Goal: Task Accomplishment & Management: Manage account settings

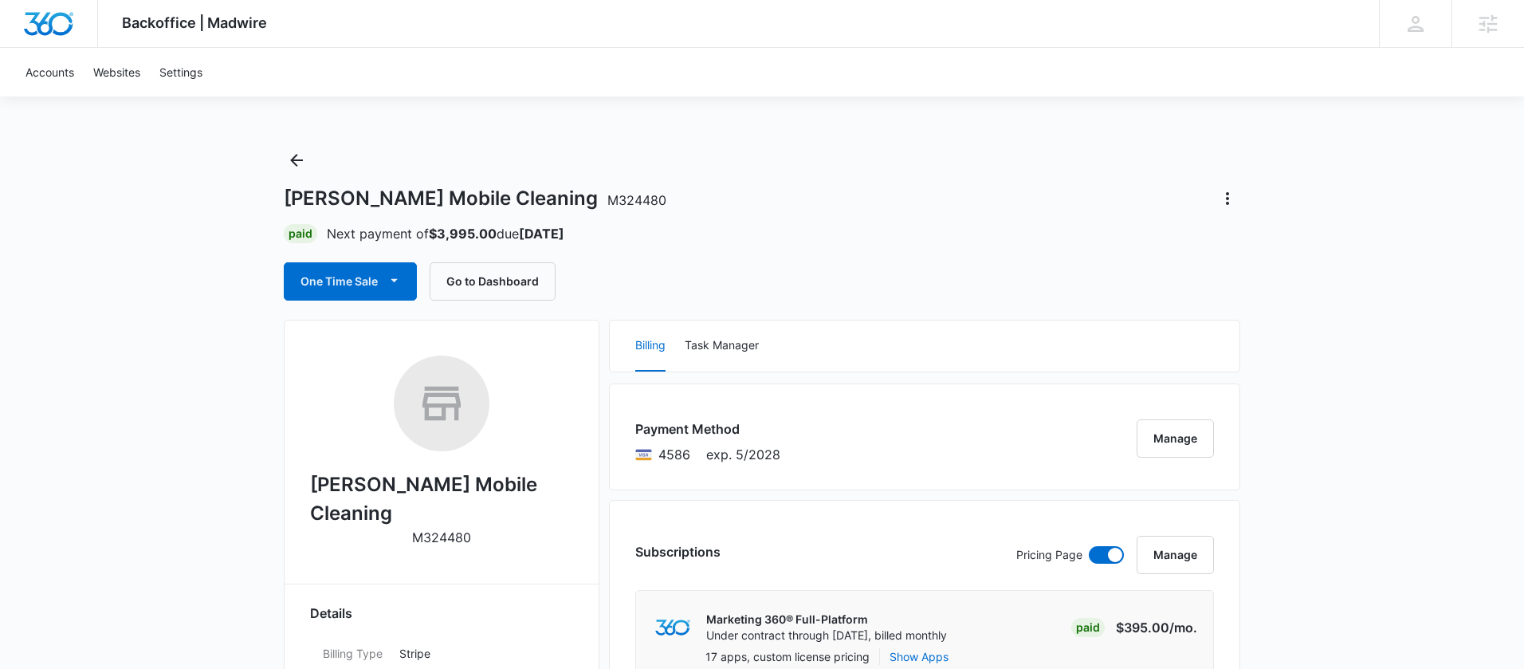
click at [1000, 265] on div "One Time Sale Go to Dashboard" at bounding box center [762, 281] width 956 height 38
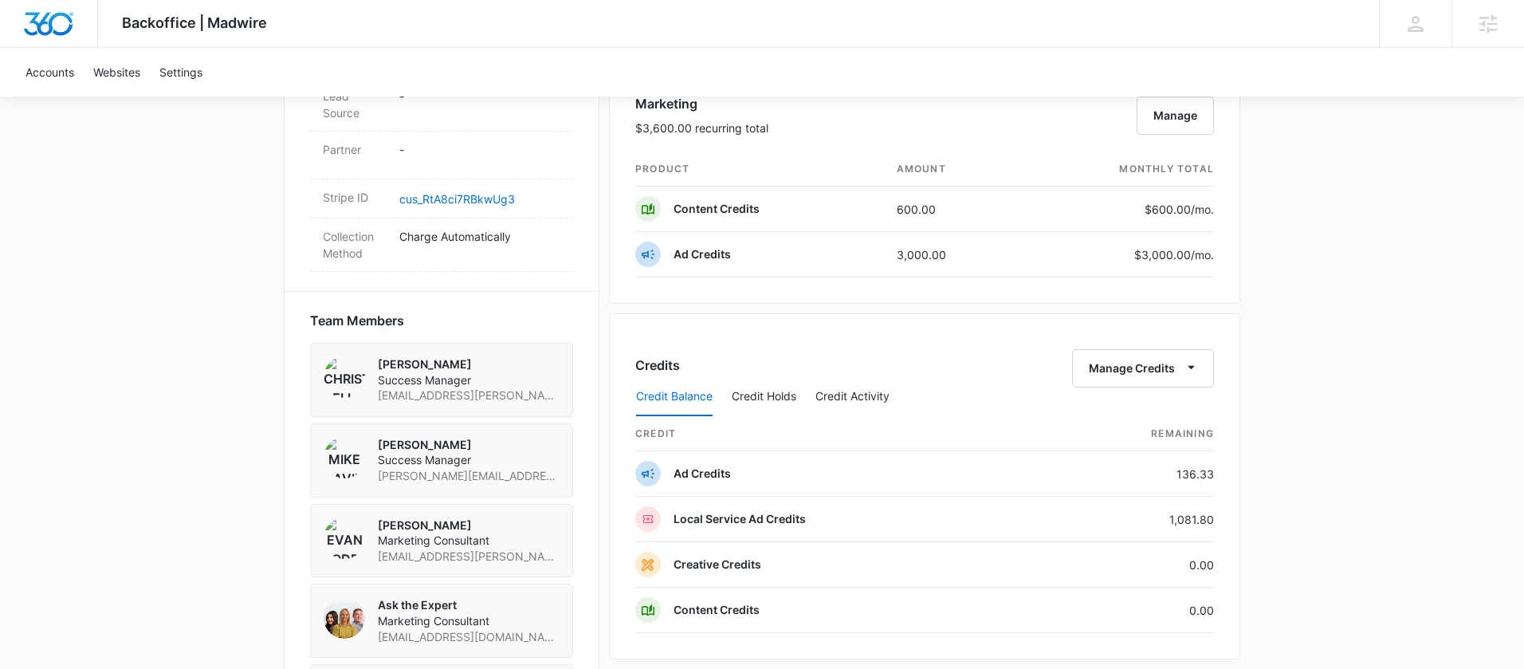
scroll to position [1077, 0]
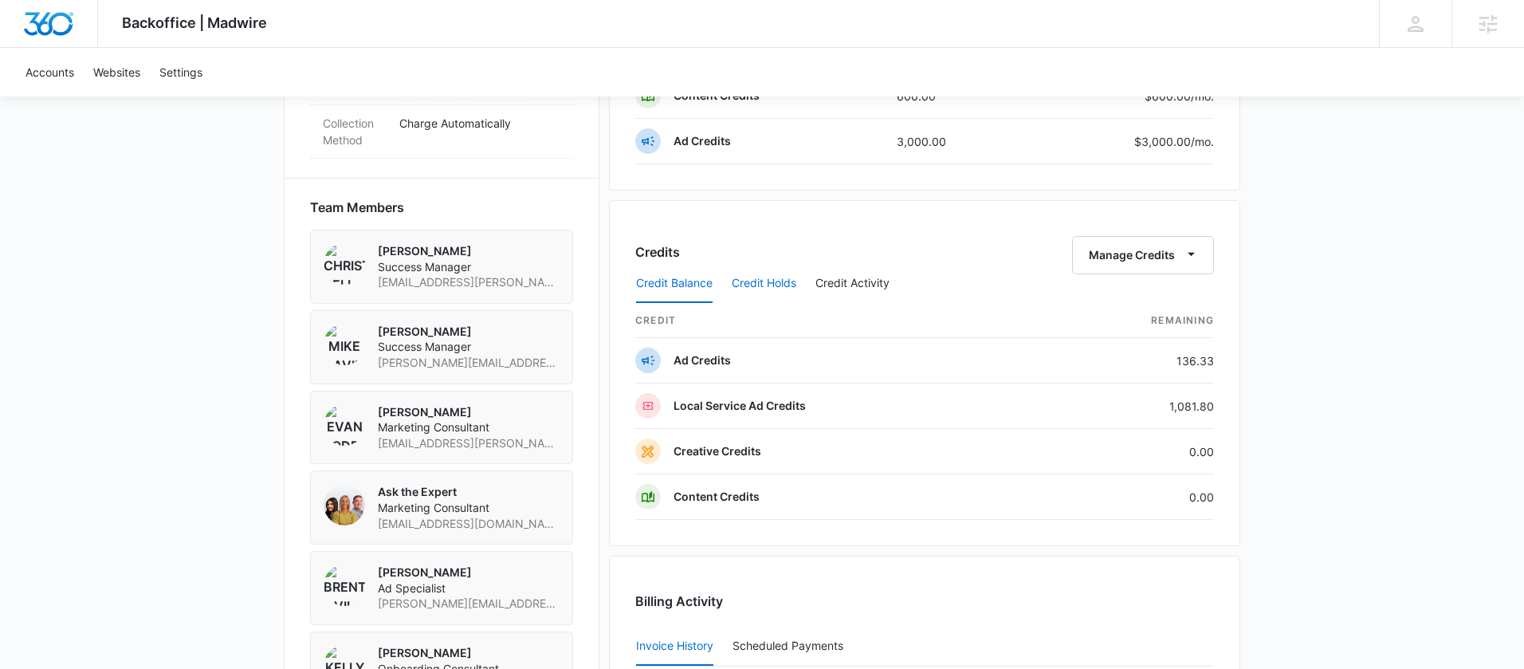
click at [762, 296] on button "Credit Holds" at bounding box center [764, 284] width 65 height 38
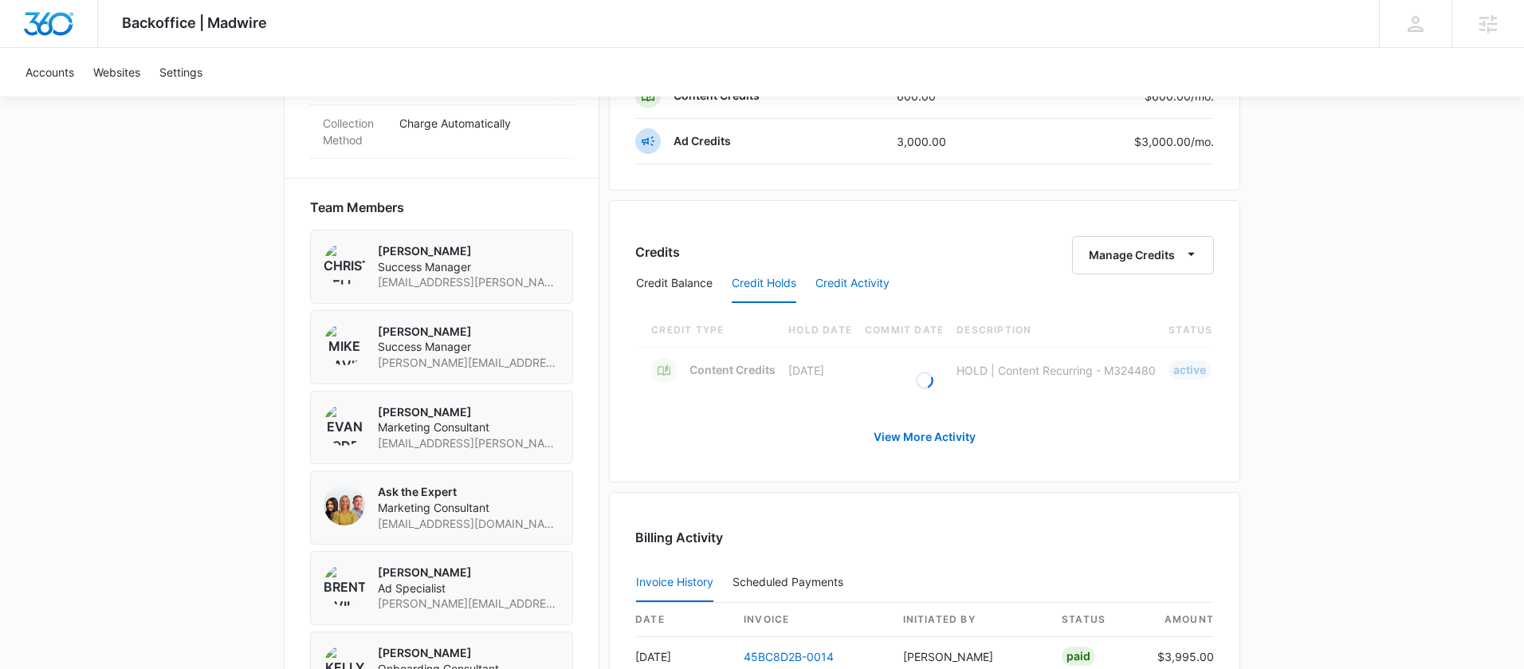
click at [830, 283] on button "Credit Activity" at bounding box center [852, 284] width 74 height 38
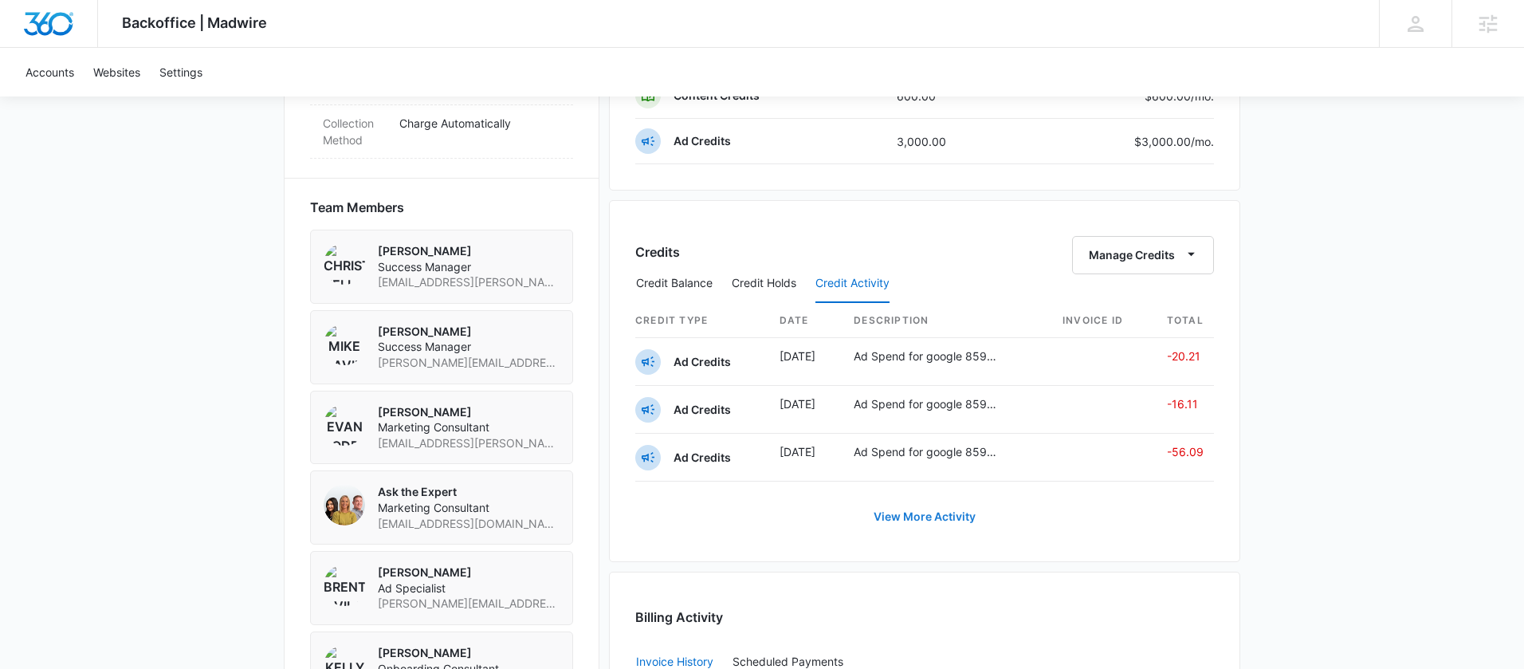
click at [941, 519] on link "View More Activity" at bounding box center [924, 516] width 134 height 38
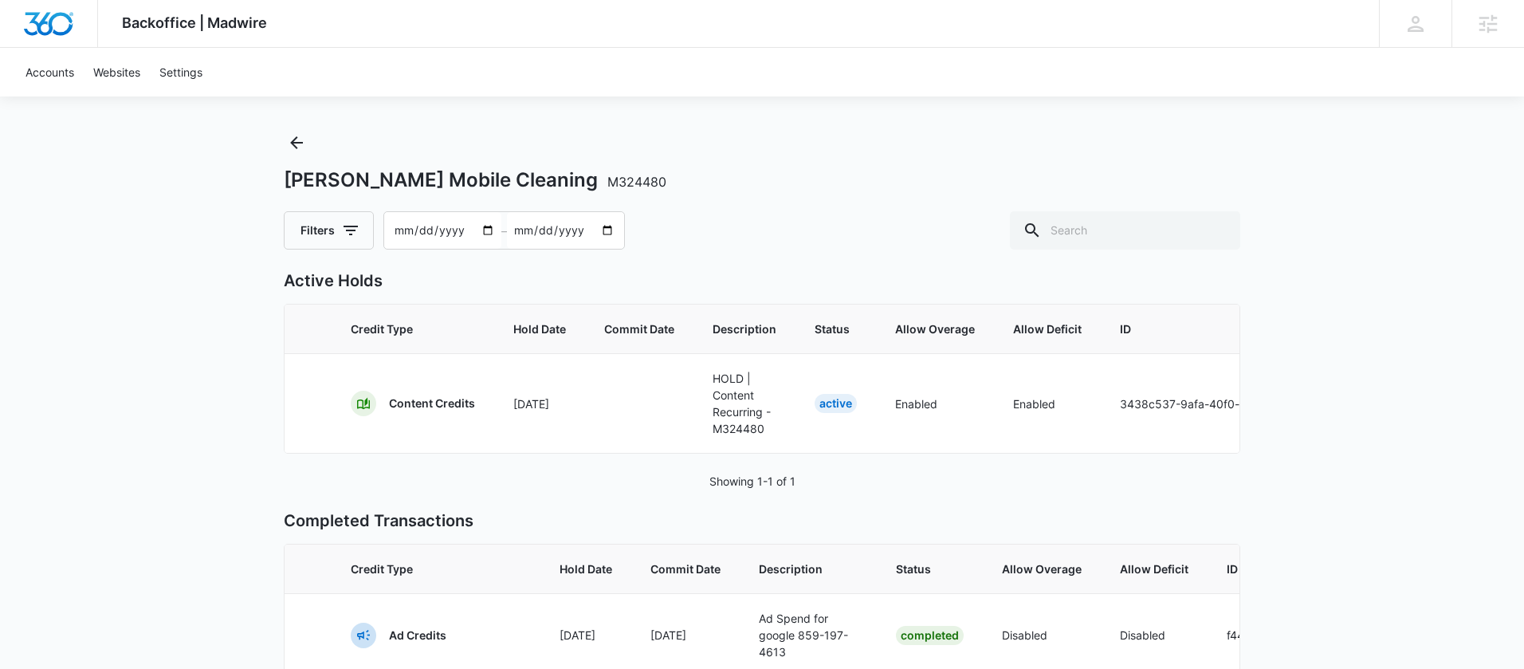
scroll to position [6, 0]
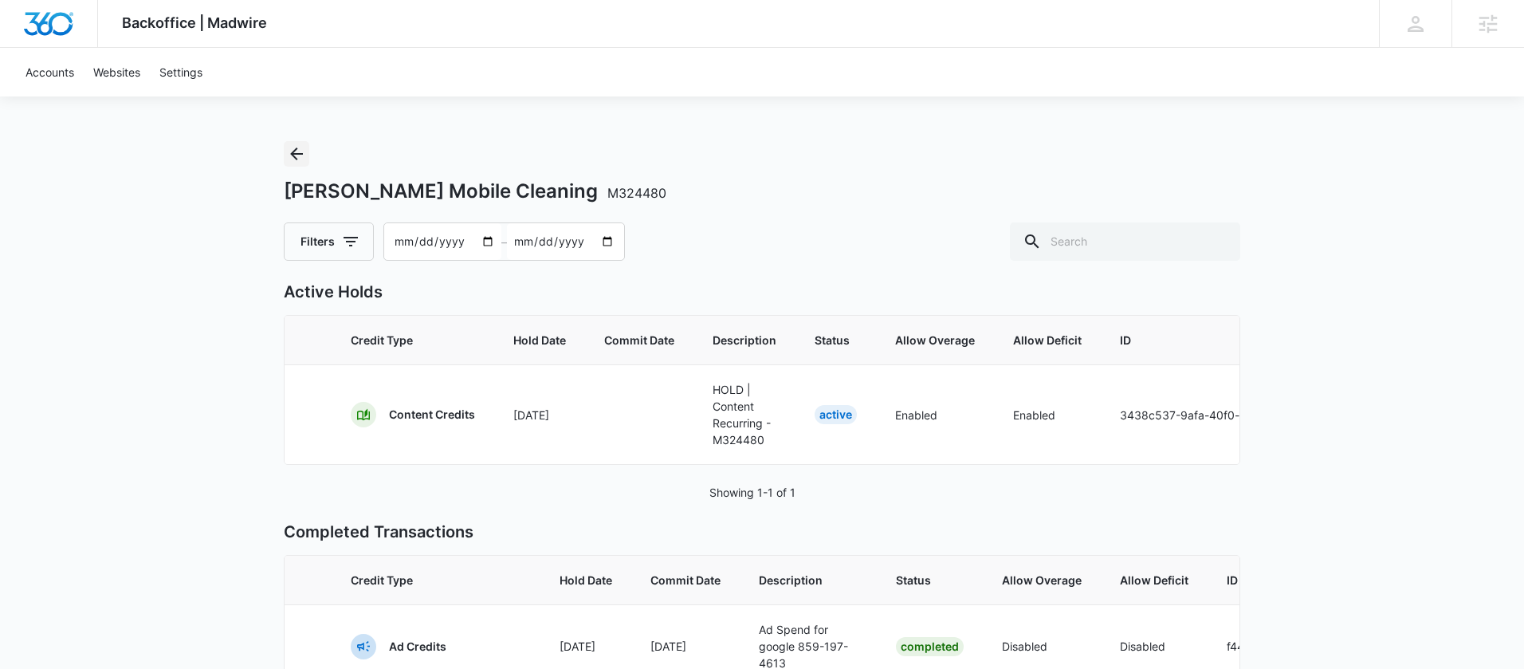
click at [296, 159] on icon "Back" at bounding box center [296, 153] width 13 height 13
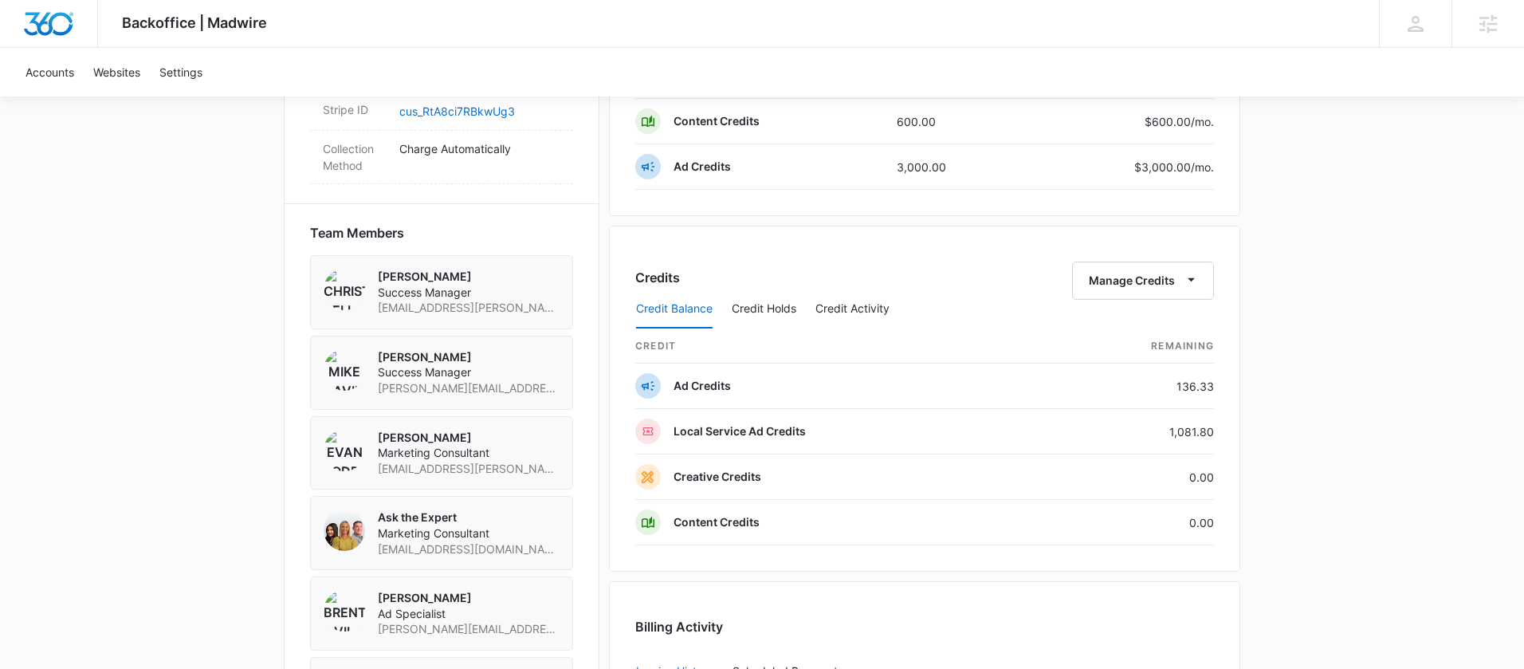
scroll to position [1067, 0]
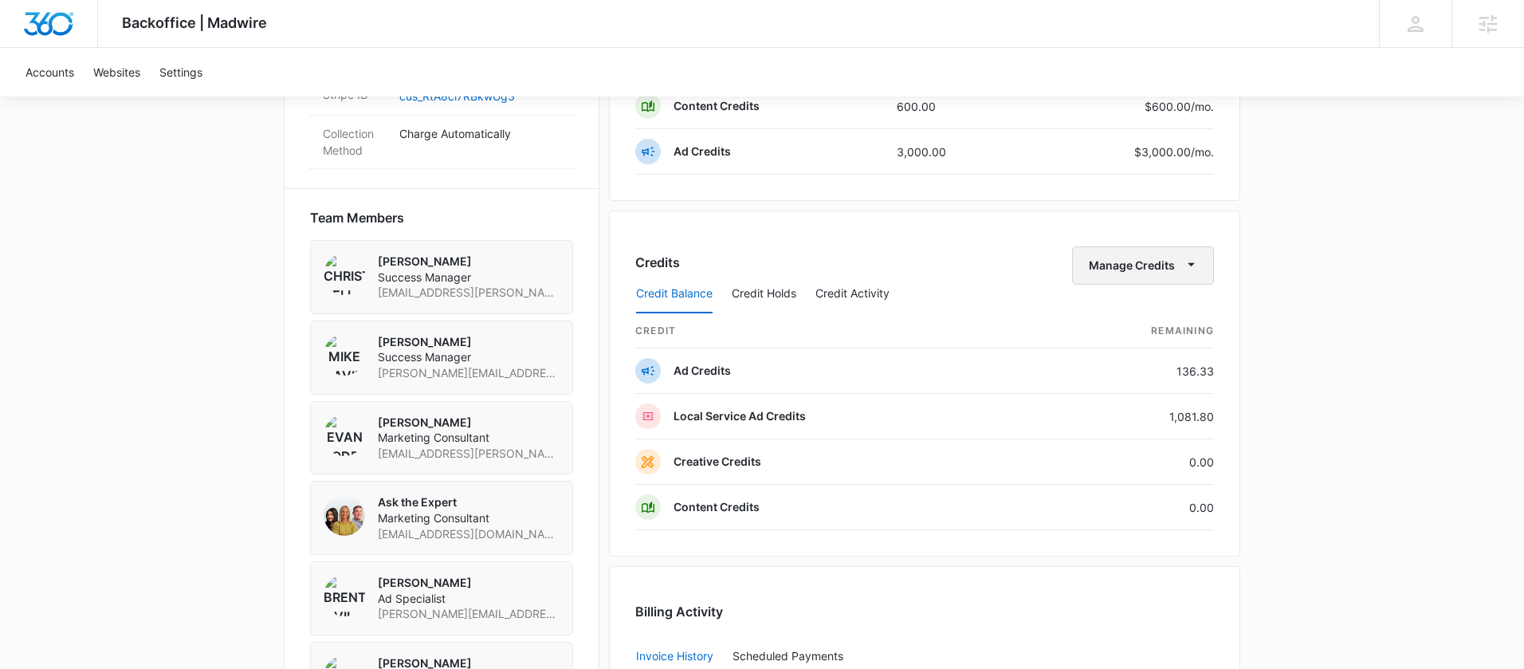
click at [1135, 262] on button "Manage Credits" at bounding box center [1143, 265] width 142 height 38
click at [1140, 316] on div "Transfer Credits" at bounding box center [1135, 316] width 84 height 11
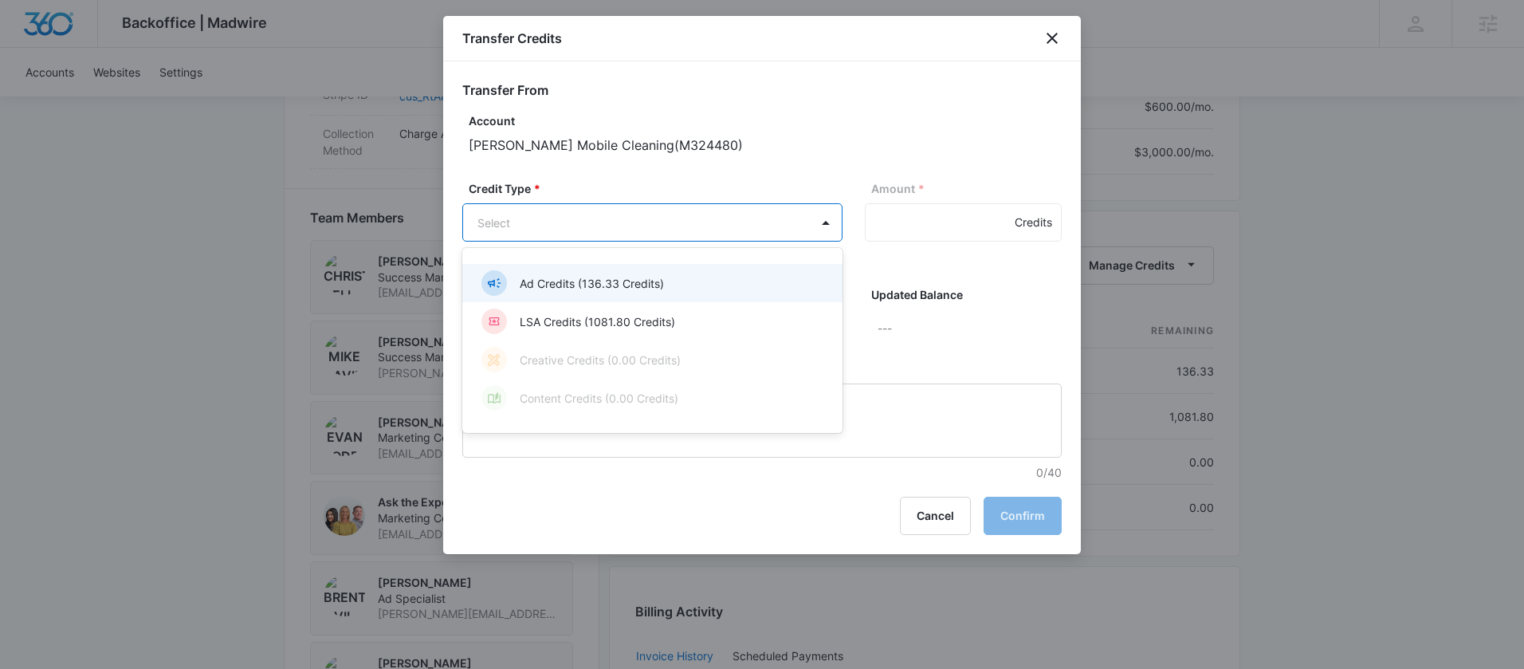
click at [685, 226] on body "Backoffice | Madwire Apps Settings MD Mike Davin Mike.Davin@madwire.com My Prof…" at bounding box center [762, 29] width 1524 height 2193
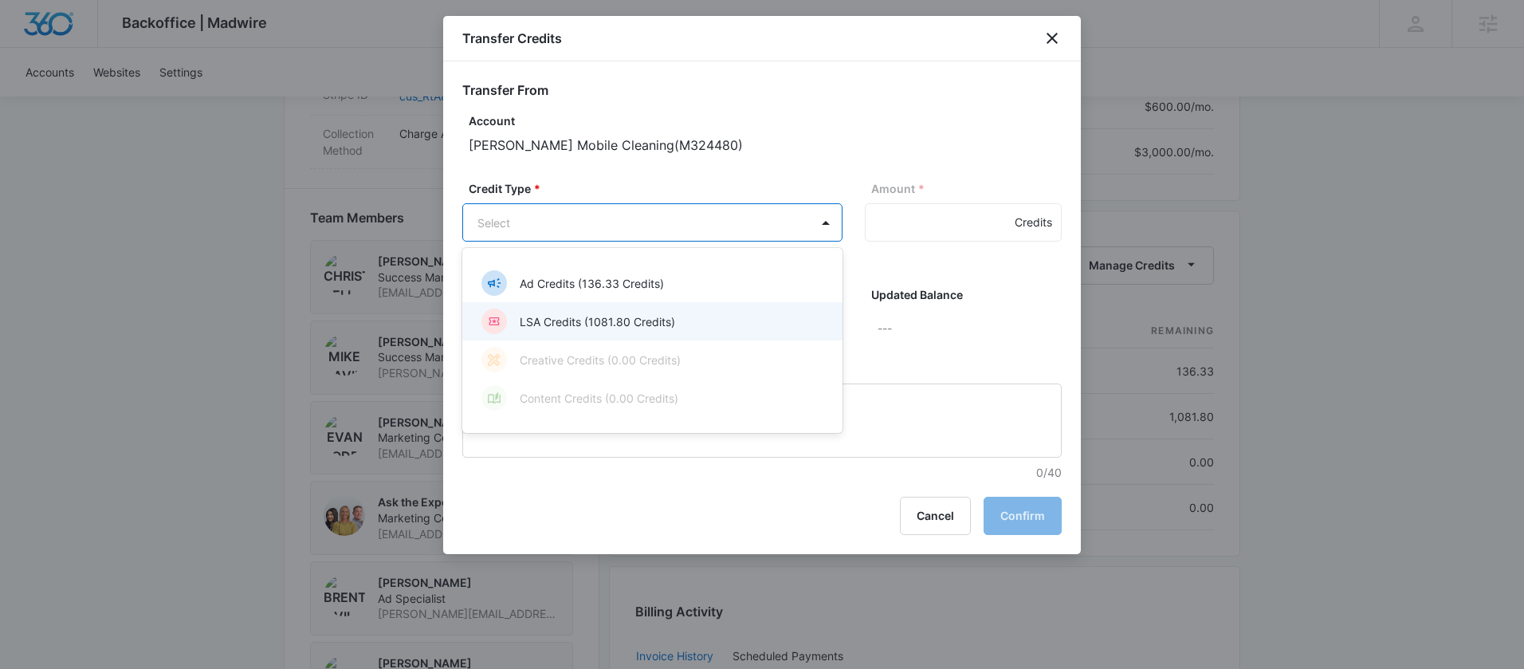
click at [602, 316] on p "LSA Credits (1081.80 Credits)" at bounding box center [597, 321] width 155 height 17
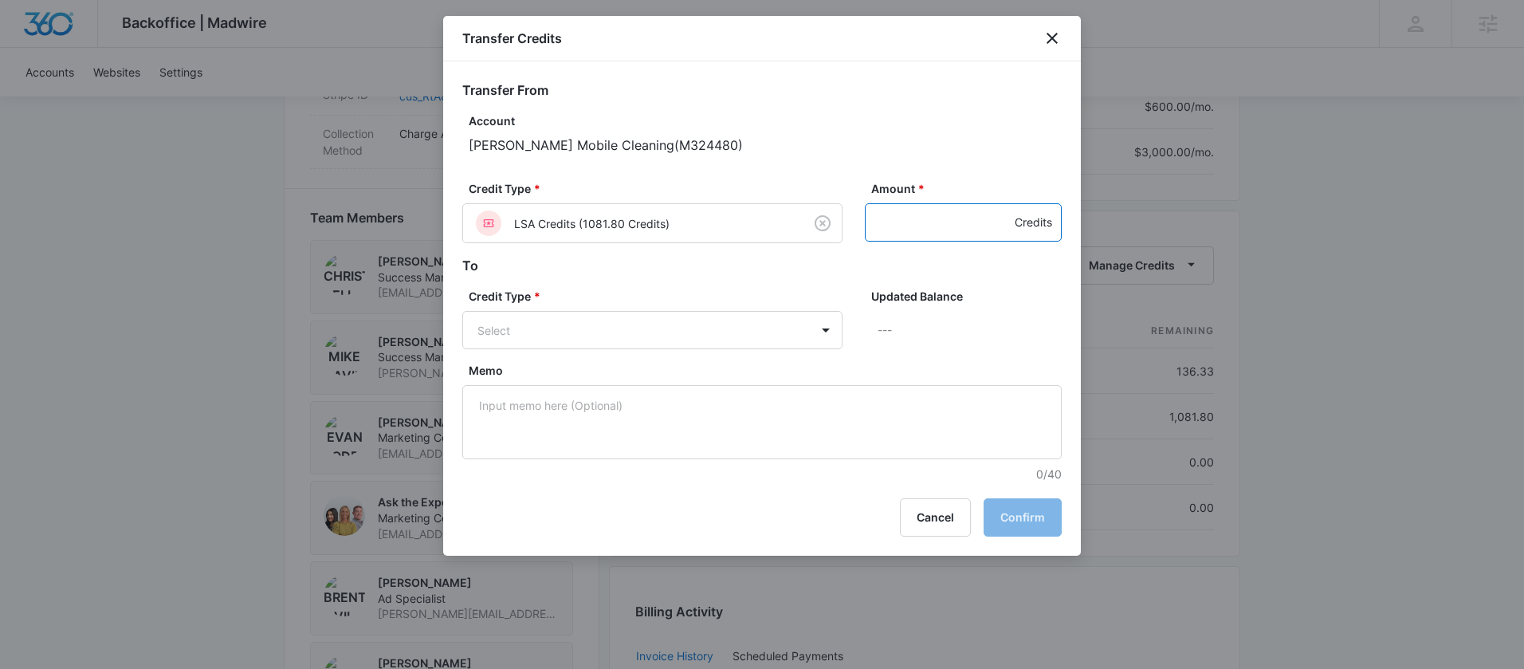
click at [916, 234] on input "Amount *" at bounding box center [963, 222] width 197 height 38
type input "500"
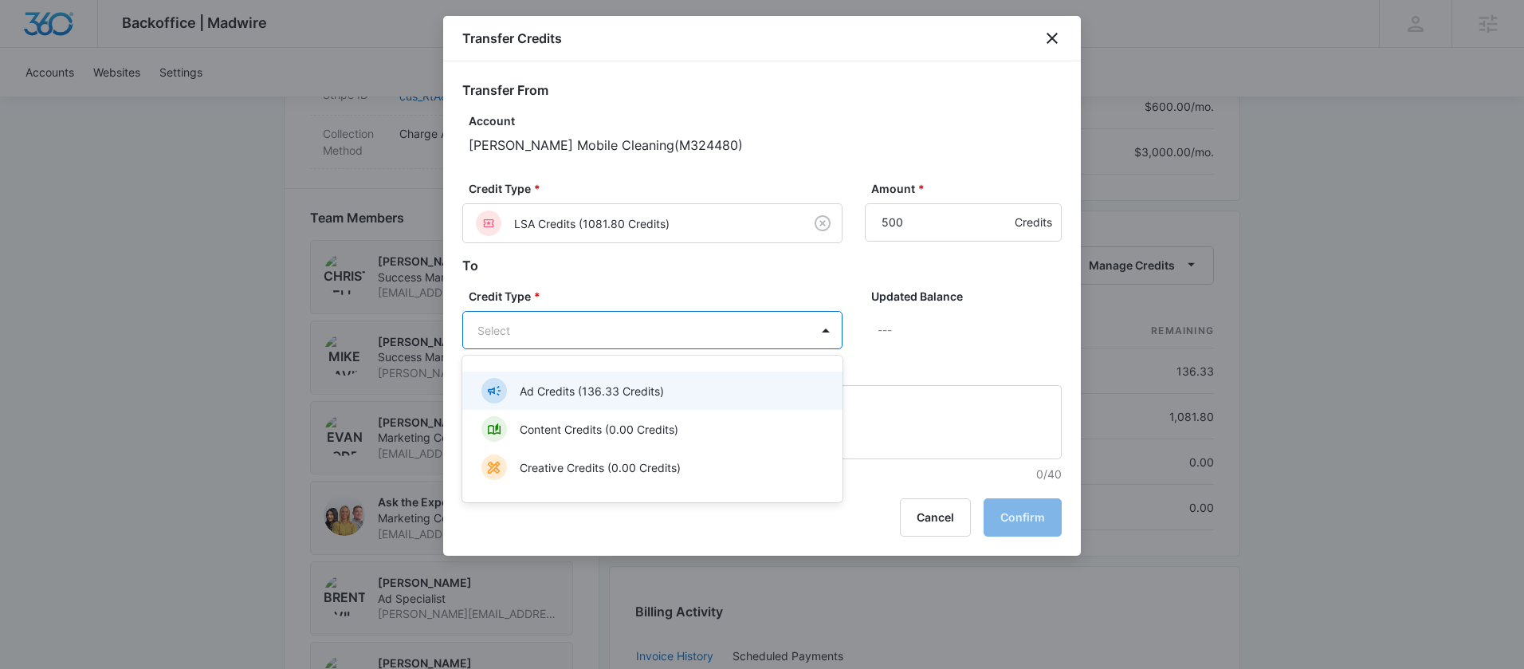
click at [798, 316] on body "Backoffice | Madwire Apps Settings MD Mike Davin Mike.Davin@madwire.com My Prof…" at bounding box center [762, 29] width 1524 height 2193
click at [634, 386] on p "Ad Credits (136.33 Credits)" at bounding box center [592, 391] width 144 height 17
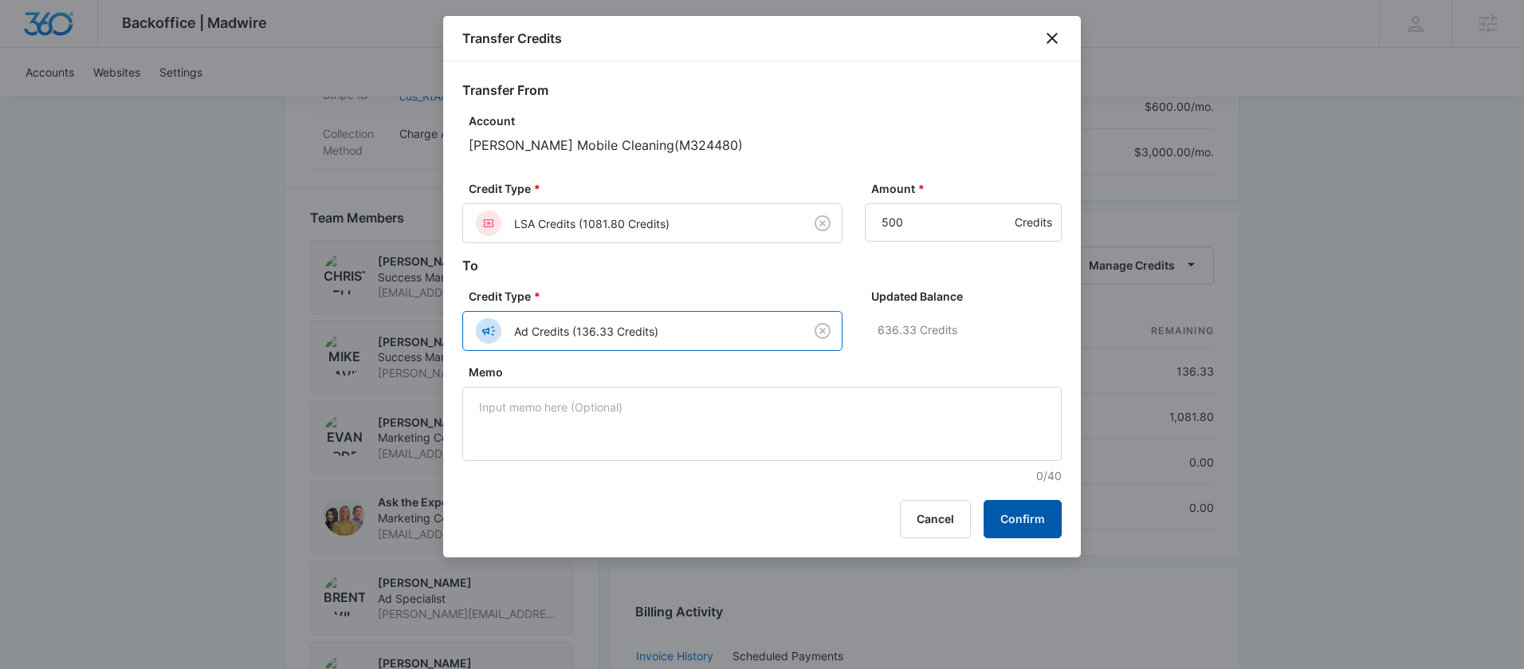
click at [1025, 511] on button "Confirm" at bounding box center [1022, 519] width 78 height 38
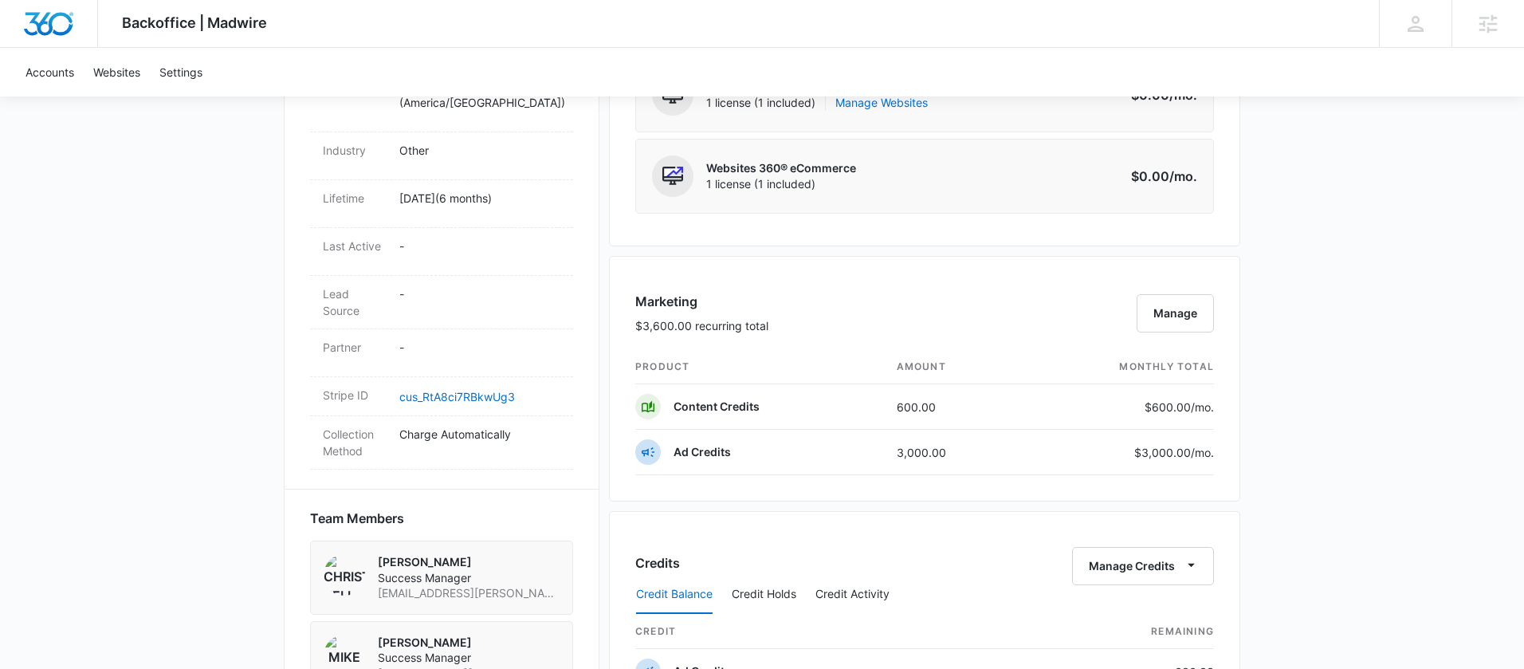
scroll to position [1049, 0]
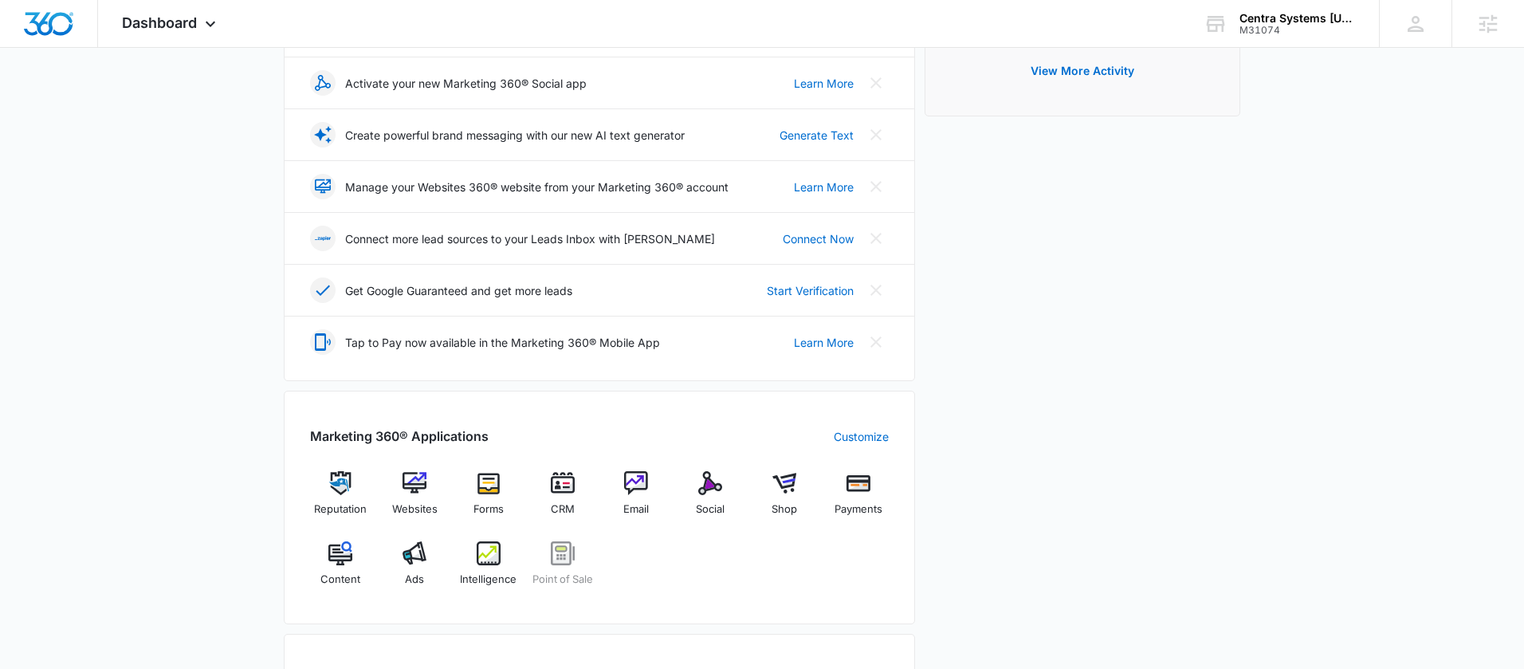
scroll to position [315, 0]
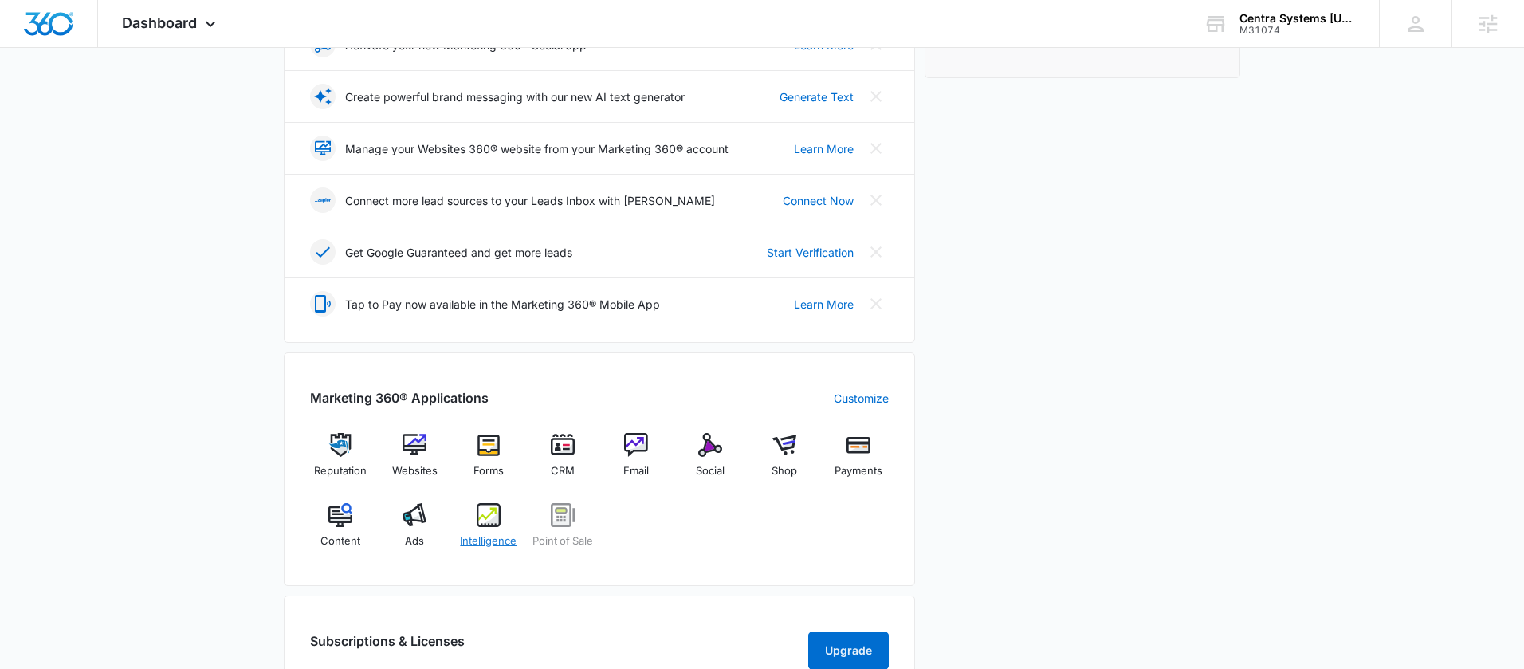
click at [478, 532] on div "Intelligence" at bounding box center [488, 531] width 61 height 57
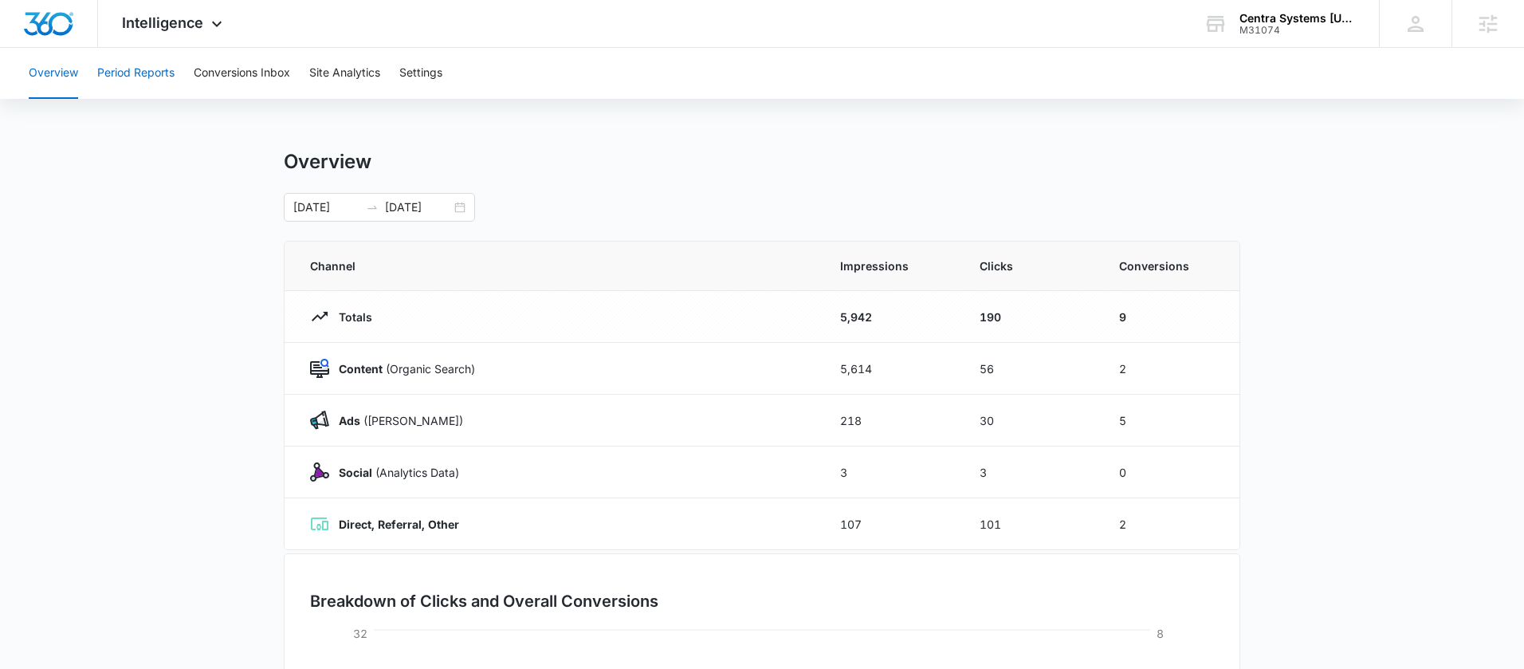
click at [150, 84] on button "Period Reports" at bounding box center [135, 73] width 77 height 51
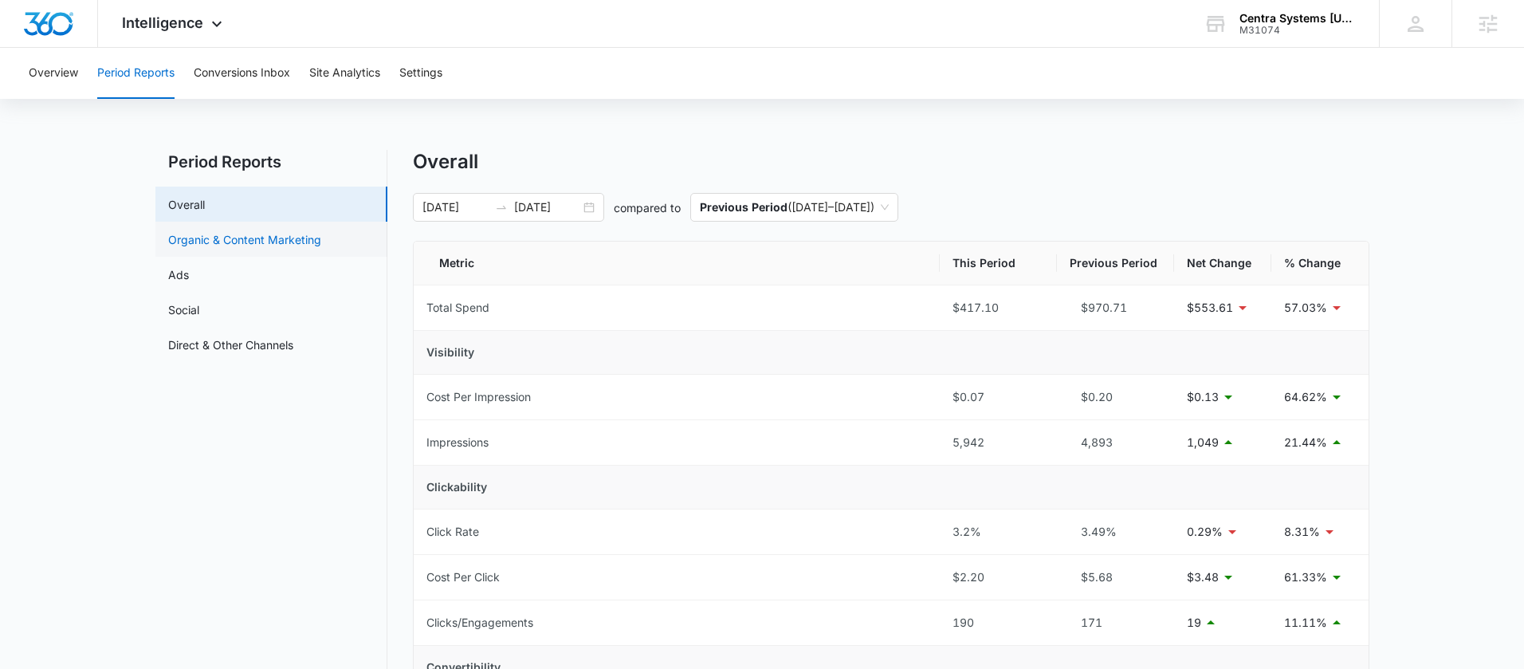
click at [241, 231] on link "Organic & Content Marketing" at bounding box center [244, 239] width 153 height 17
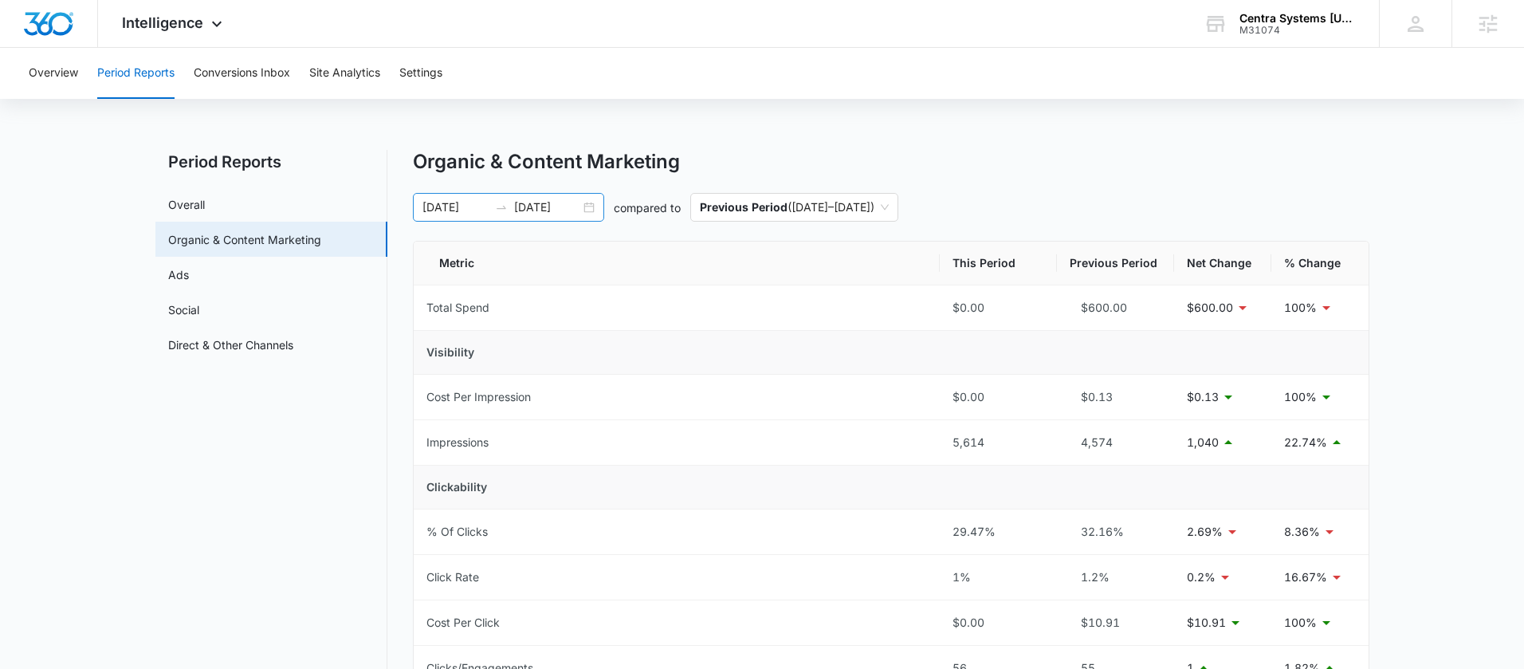
click at [588, 213] on div "08/20/2025 09/03/2025" at bounding box center [508, 207] width 191 height 29
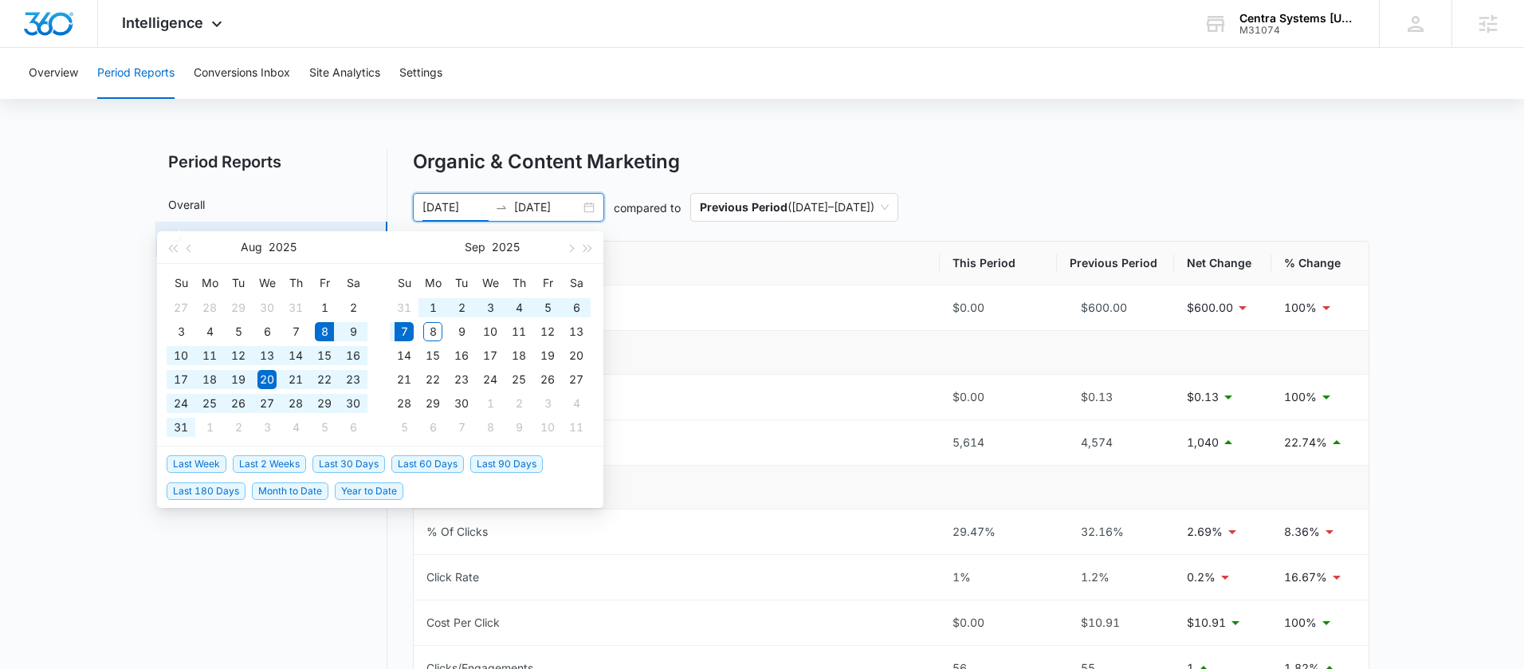
click at [354, 461] on span "Last 30 Days" at bounding box center [348, 464] width 73 height 18
type input "[DATE]"
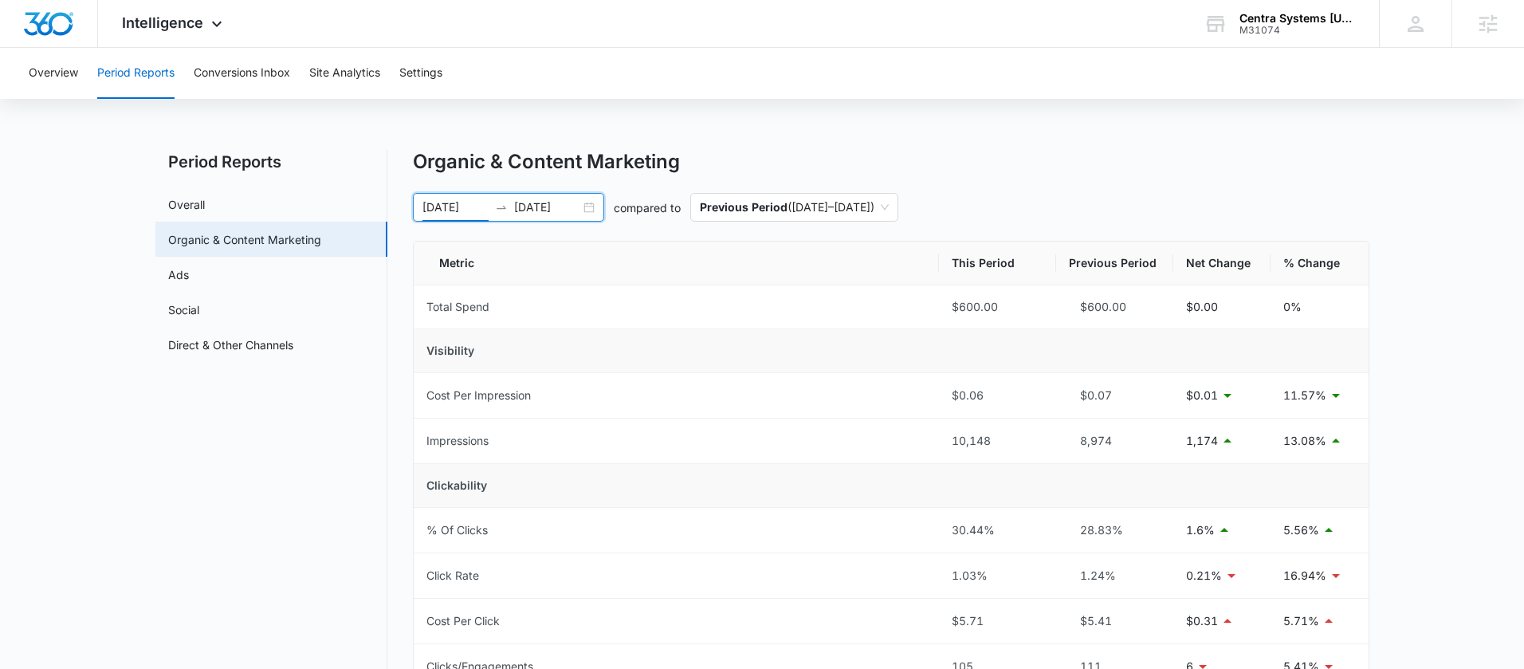
click at [583, 214] on div "08/08/2025 09/07/2025" at bounding box center [508, 207] width 191 height 29
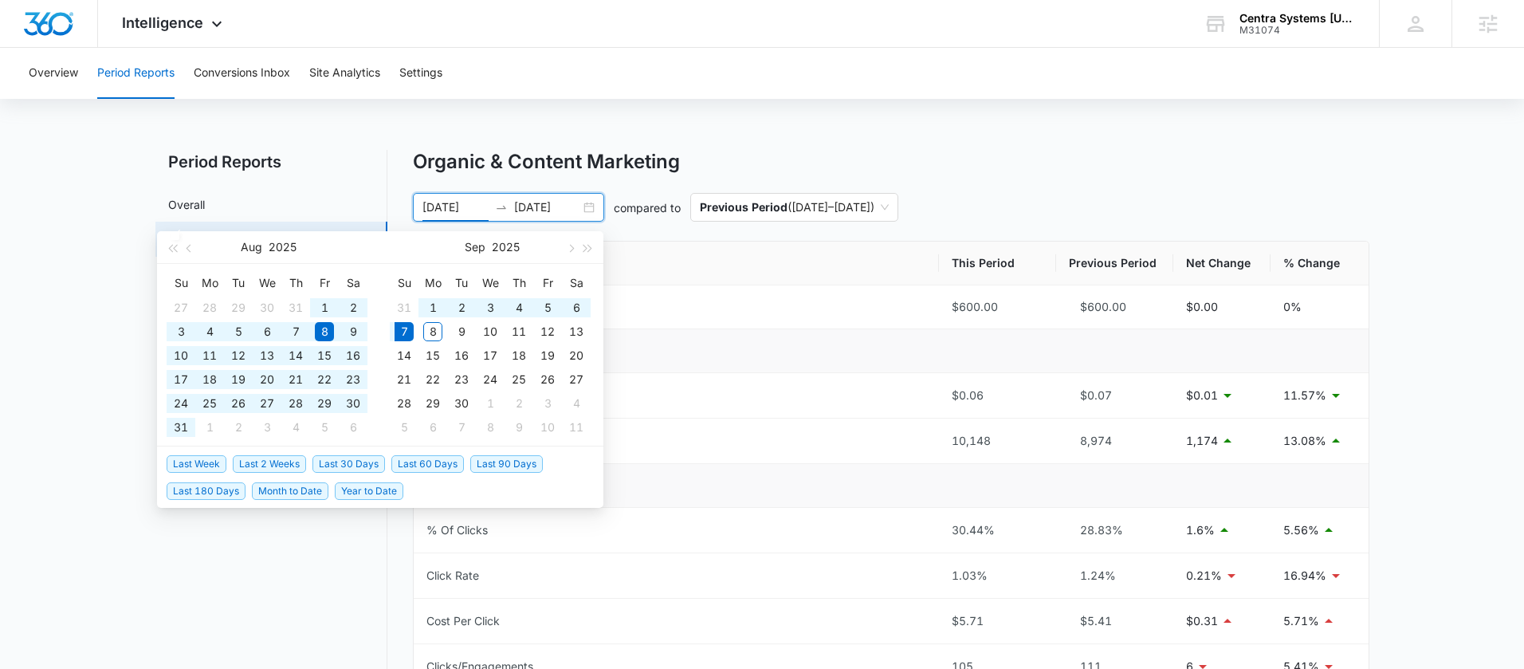
click at [496, 466] on span "Last 90 Days" at bounding box center [506, 464] width 73 height 18
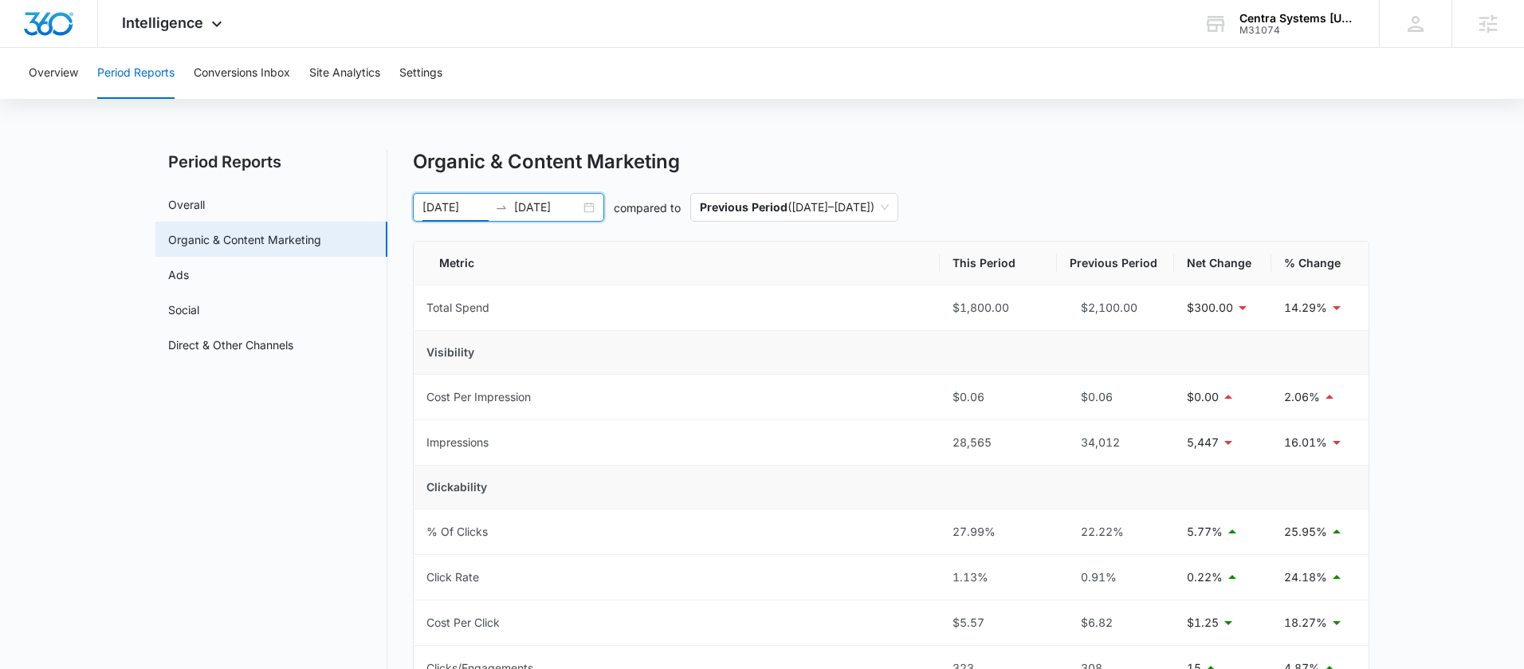
click at [594, 209] on div "06/09/2025 09/07/2025" at bounding box center [508, 207] width 191 height 29
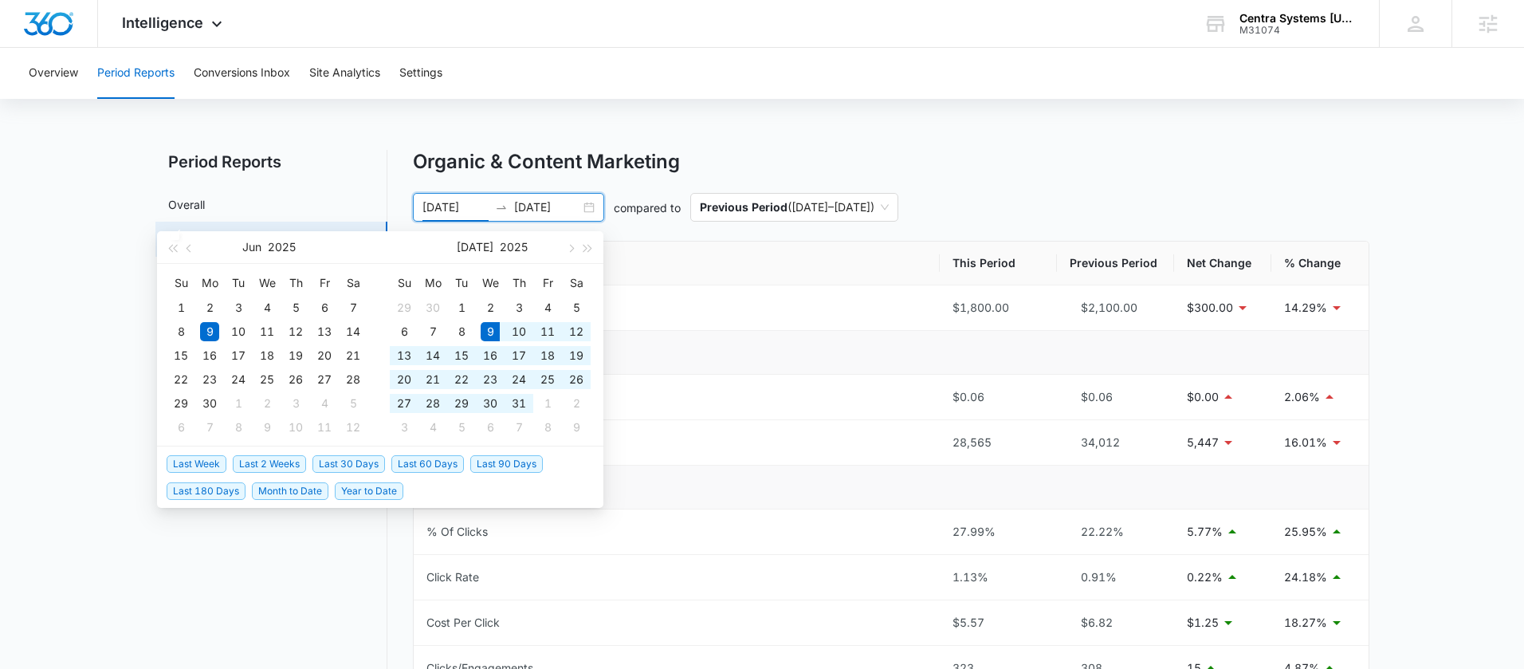
click at [425, 457] on span "Last 60 Days" at bounding box center [427, 464] width 73 height 18
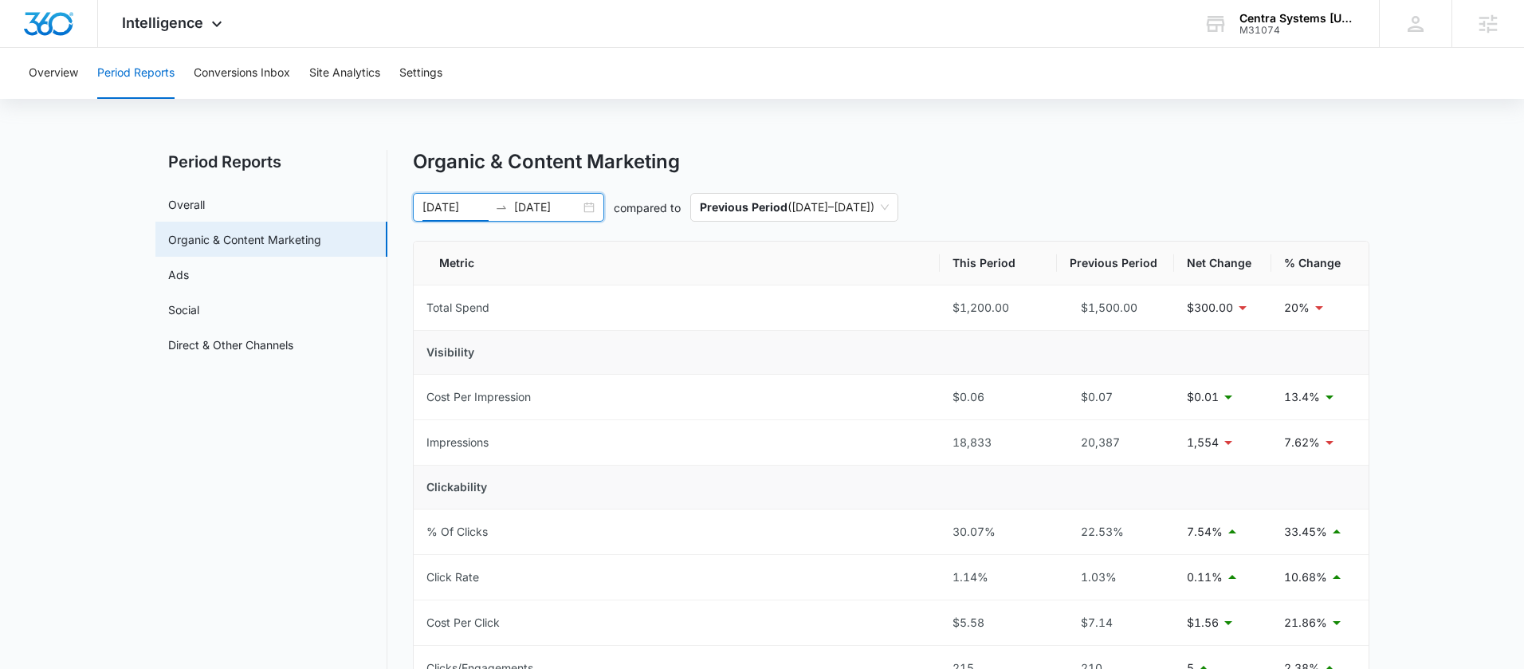
click at [587, 207] on div "07/09/2025 09/07/2025" at bounding box center [508, 207] width 191 height 29
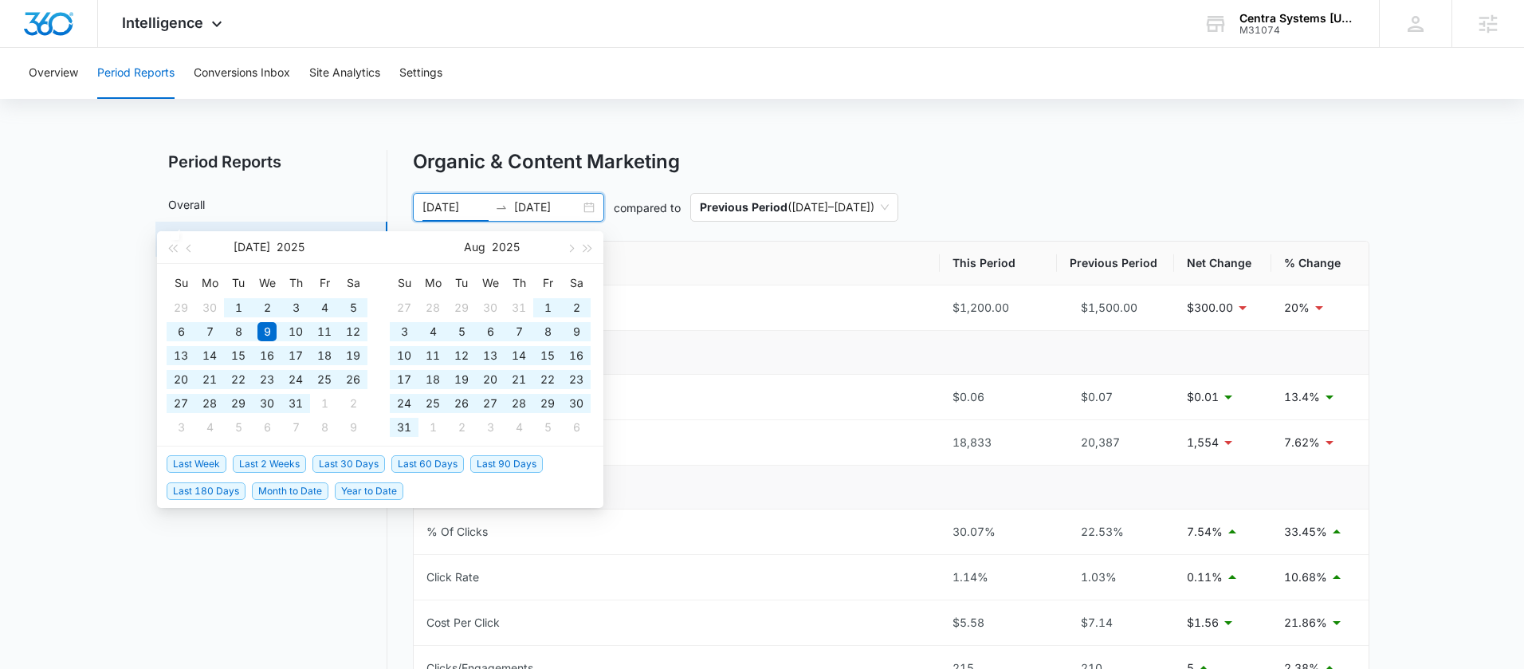
click at [475, 465] on span "Last 90 Days" at bounding box center [506, 464] width 73 height 18
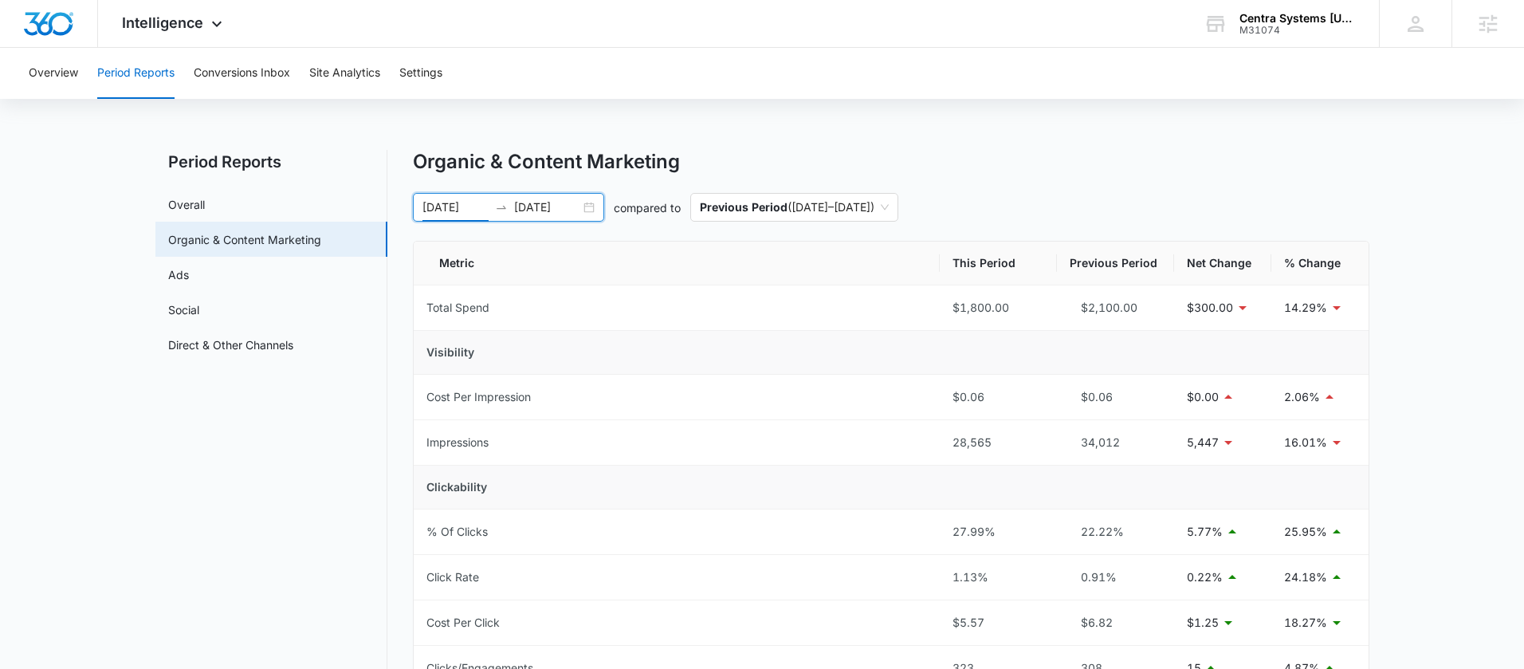
click at [584, 205] on div "06/09/2025 09/07/2025" at bounding box center [508, 207] width 191 height 29
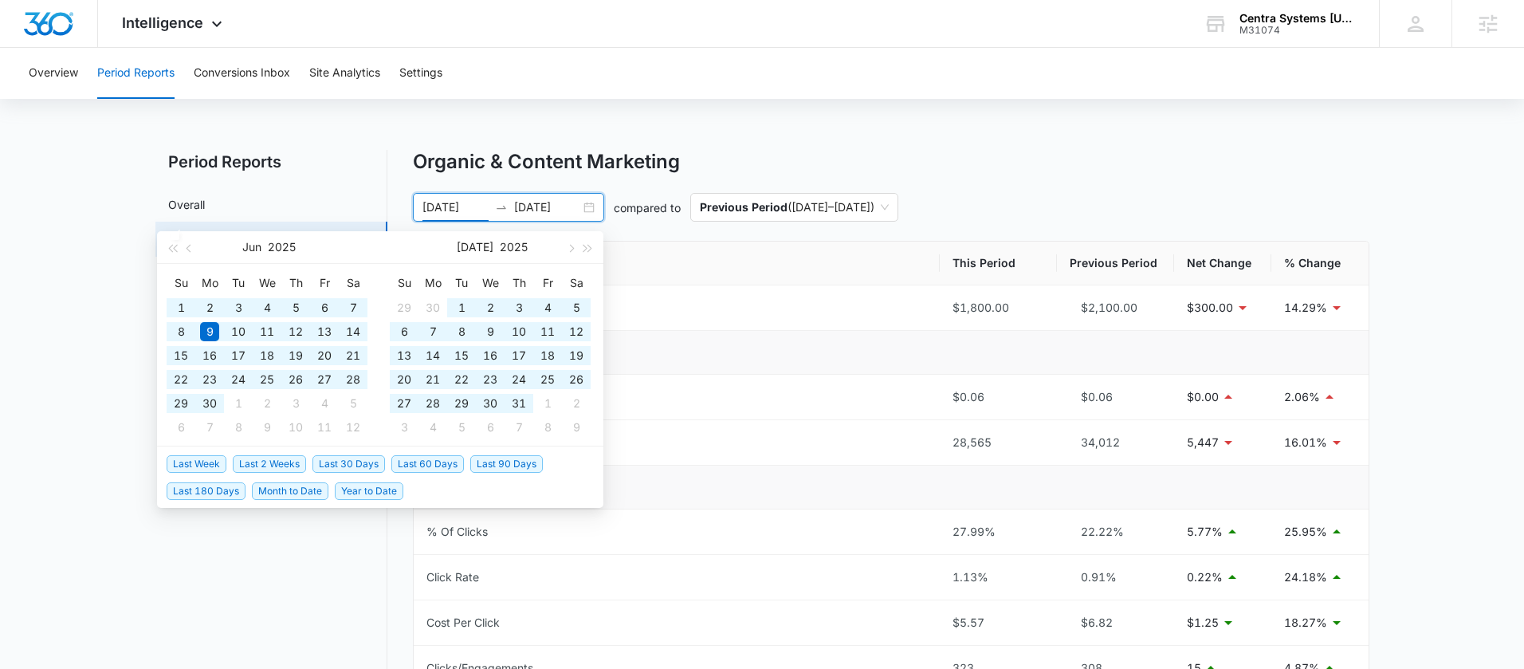
click at [221, 492] on span "Last 180 Days" at bounding box center [206, 491] width 79 height 18
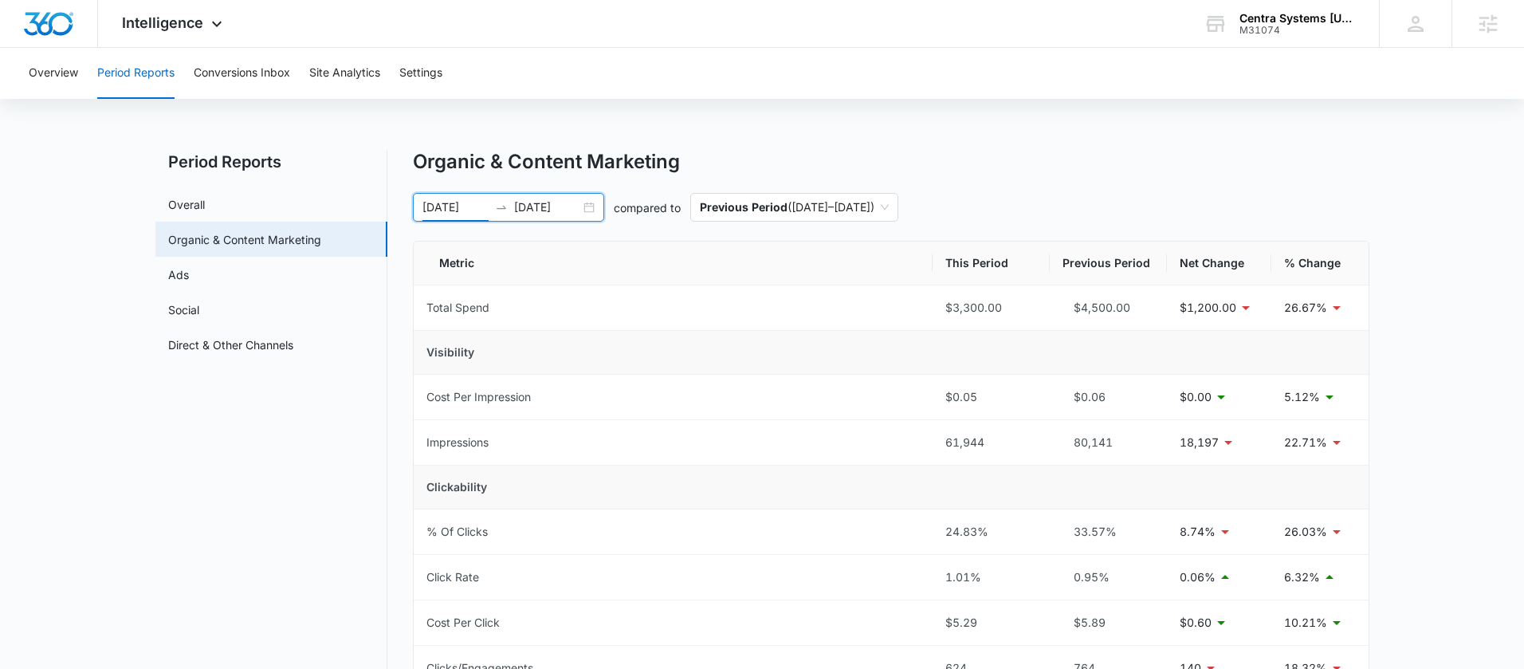
click at [589, 198] on div "03/11/2025 09/07/2025" at bounding box center [508, 207] width 191 height 29
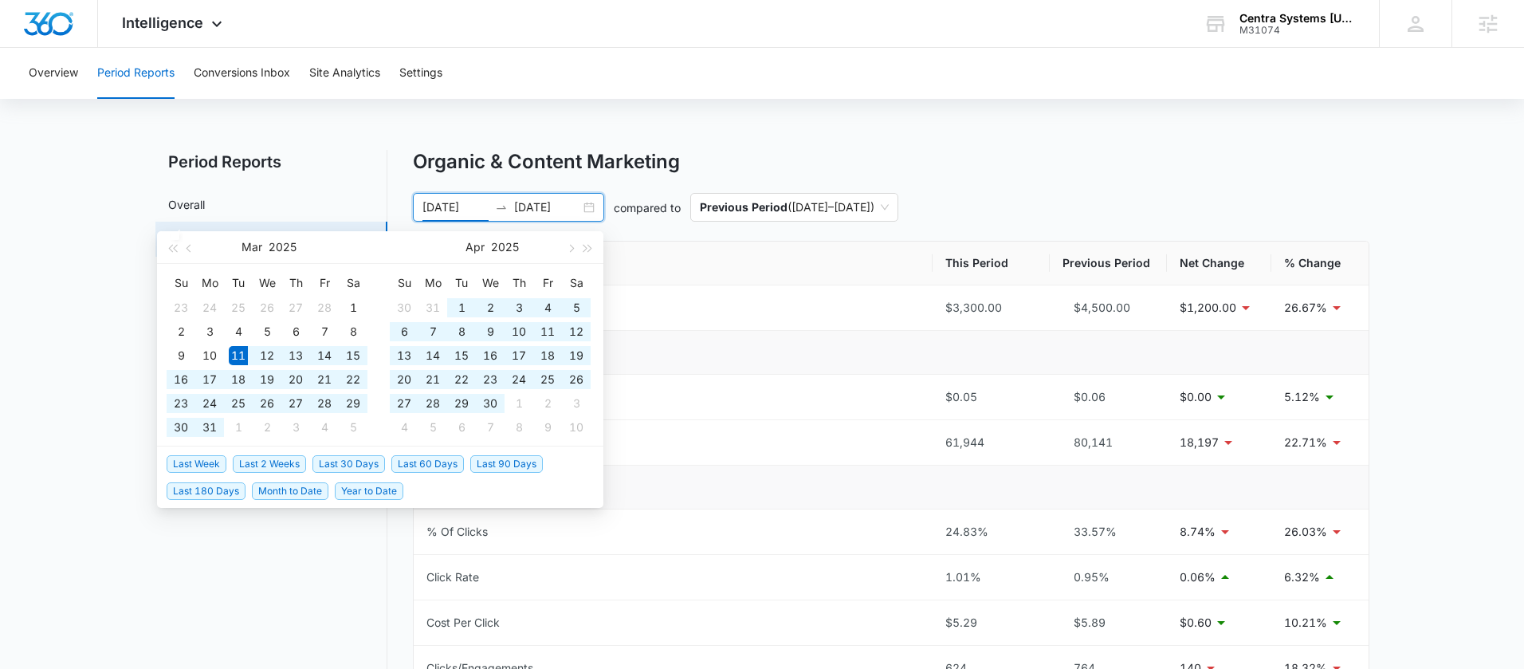
drag, startPoint x: 302, startPoint y: 488, endPoint x: 530, endPoint y: 477, distance: 228.1
click at [531, 477] on ul "Last Week Last 2 Weeks Last 30 Days Last 60 Days Last 90 Days Last 180 Days Mon…" at bounding box center [380, 476] width 446 height 61
click at [385, 488] on span "Year to Date" at bounding box center [369, 491] width 69 height 18
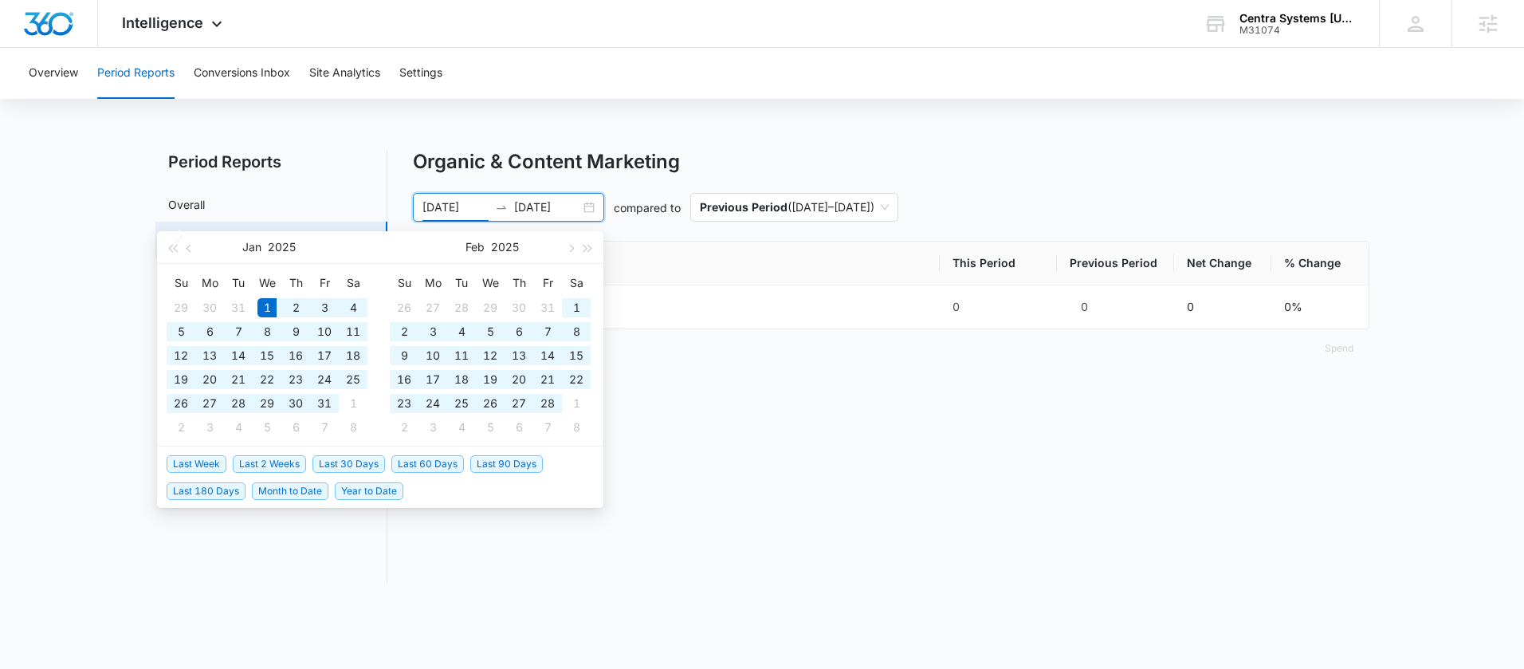
type input "01/01/2025"
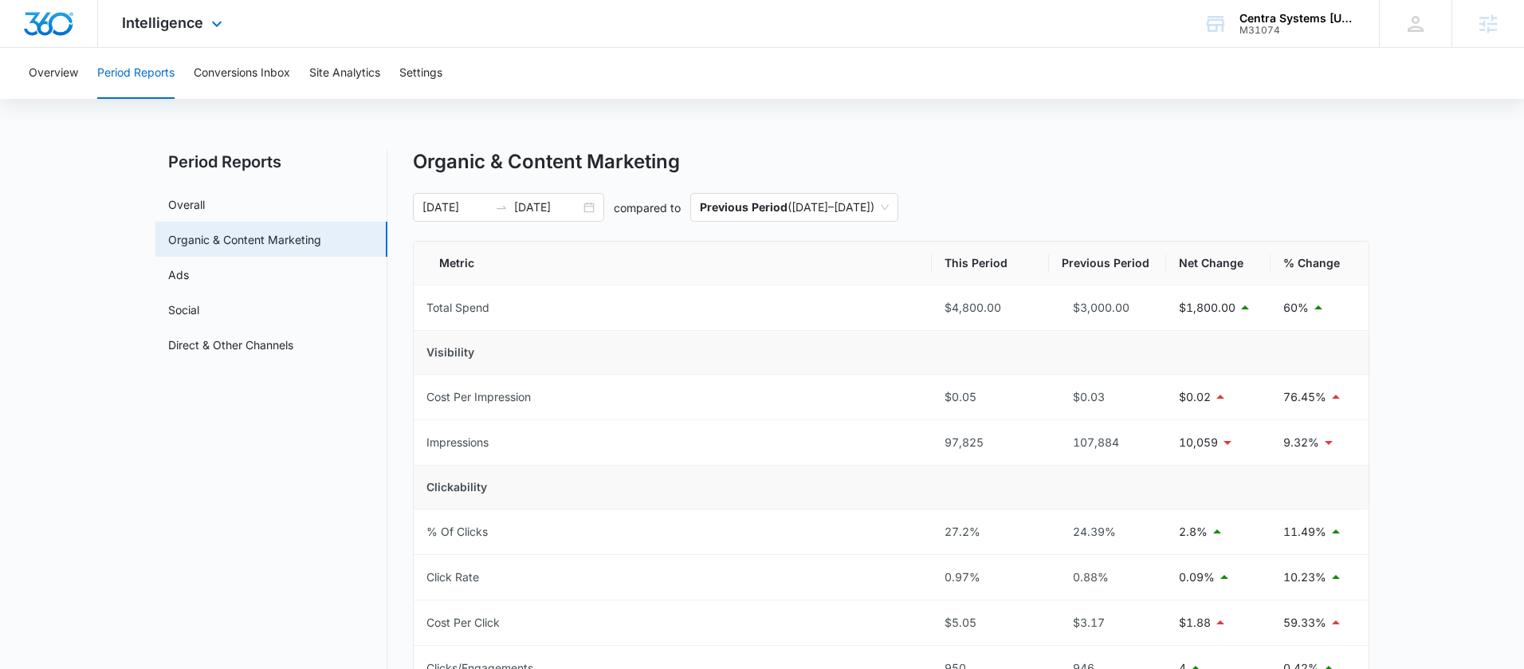
click at [69, 29] on img "Dashboard" at bounding box center [48, 24] width 51 height 24
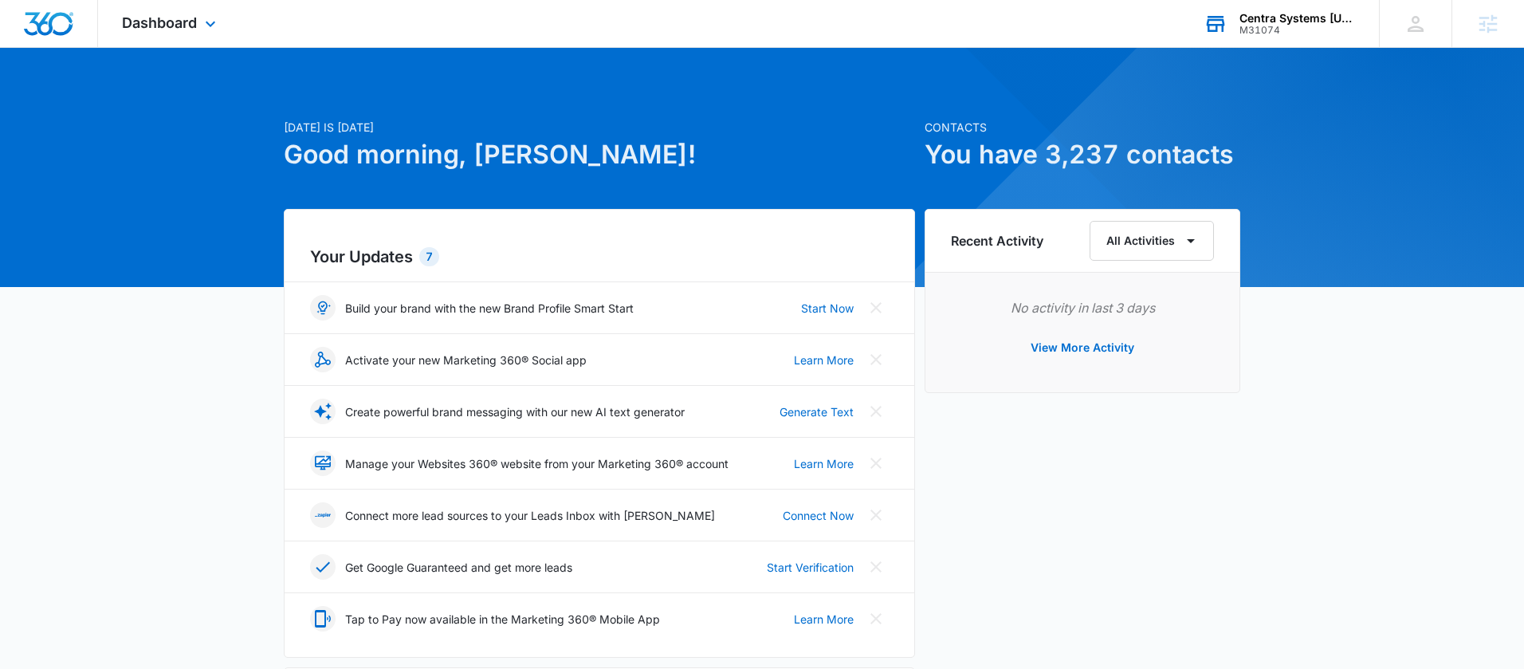
scroll to position [514, 0]
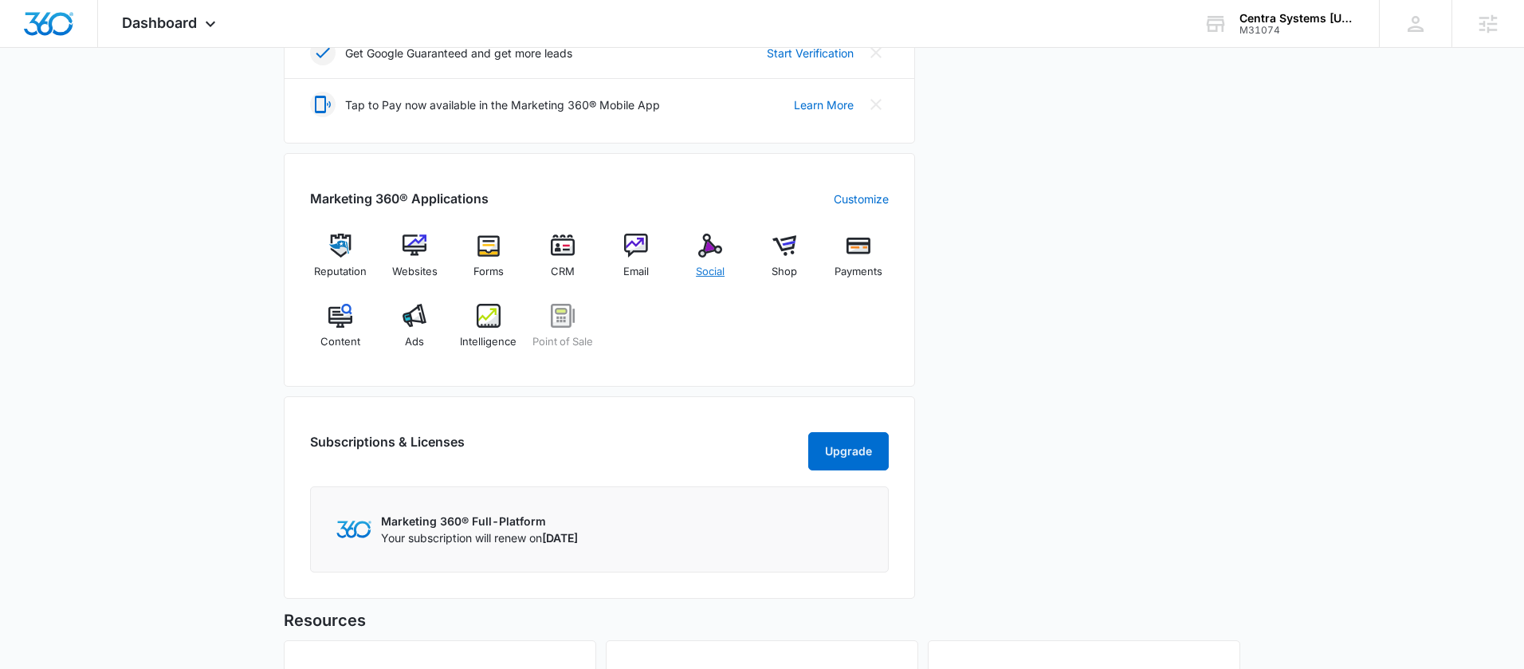
click at [693, 249] on div "Social" at bounding box center [710, 261] width 61 height 57
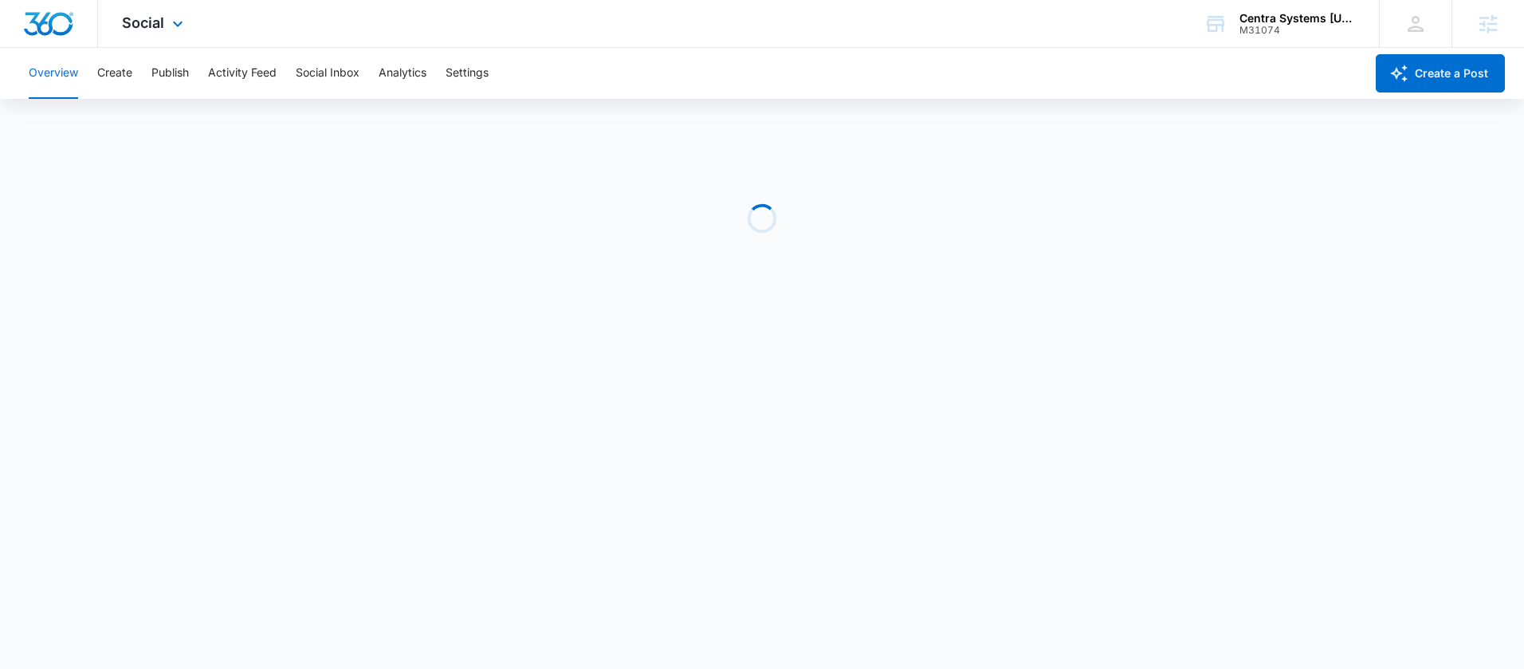
click at [140, 10] on div "Social Apps Reputation Websites Forms CRM Email Social Shop Payments POS Conten…" at bounding box center [154, 23] width 113 height 47
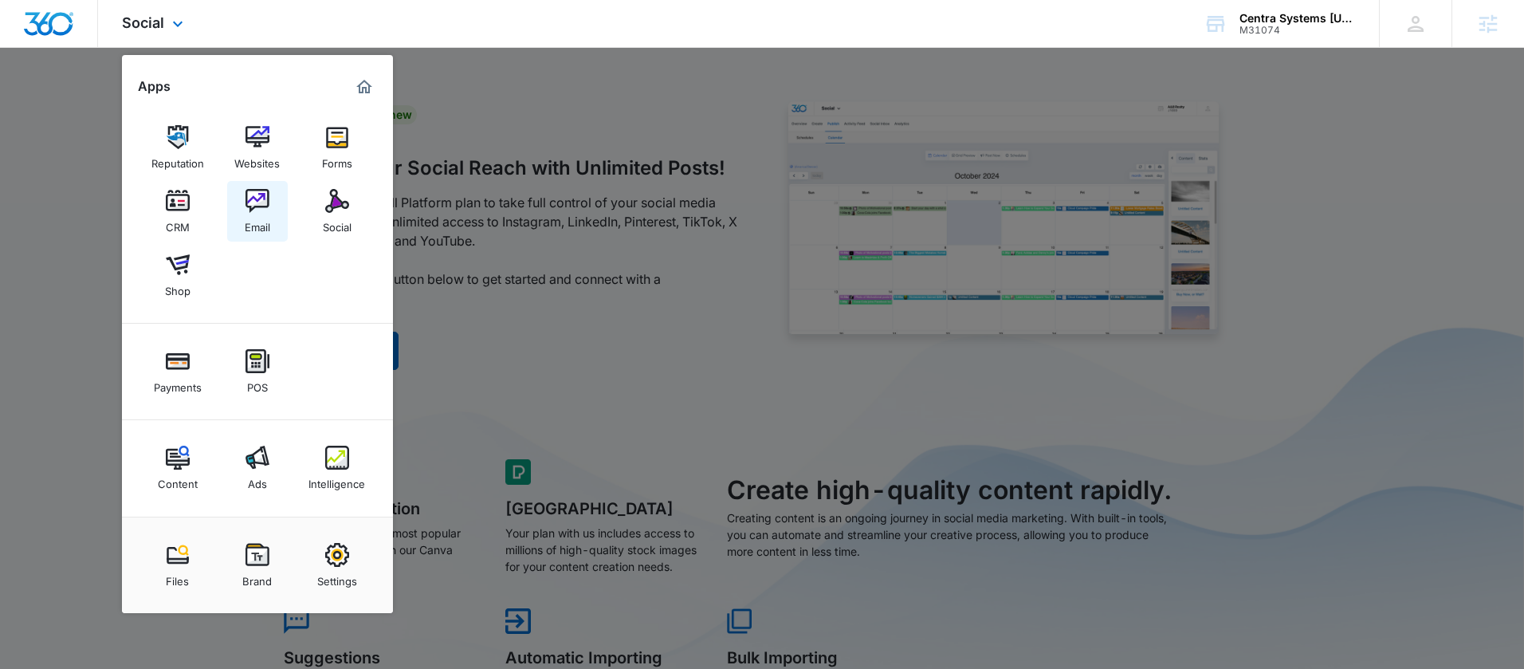
click at [253, 214] on div "Email" at bounding box center [258, 223] width 26 height 21
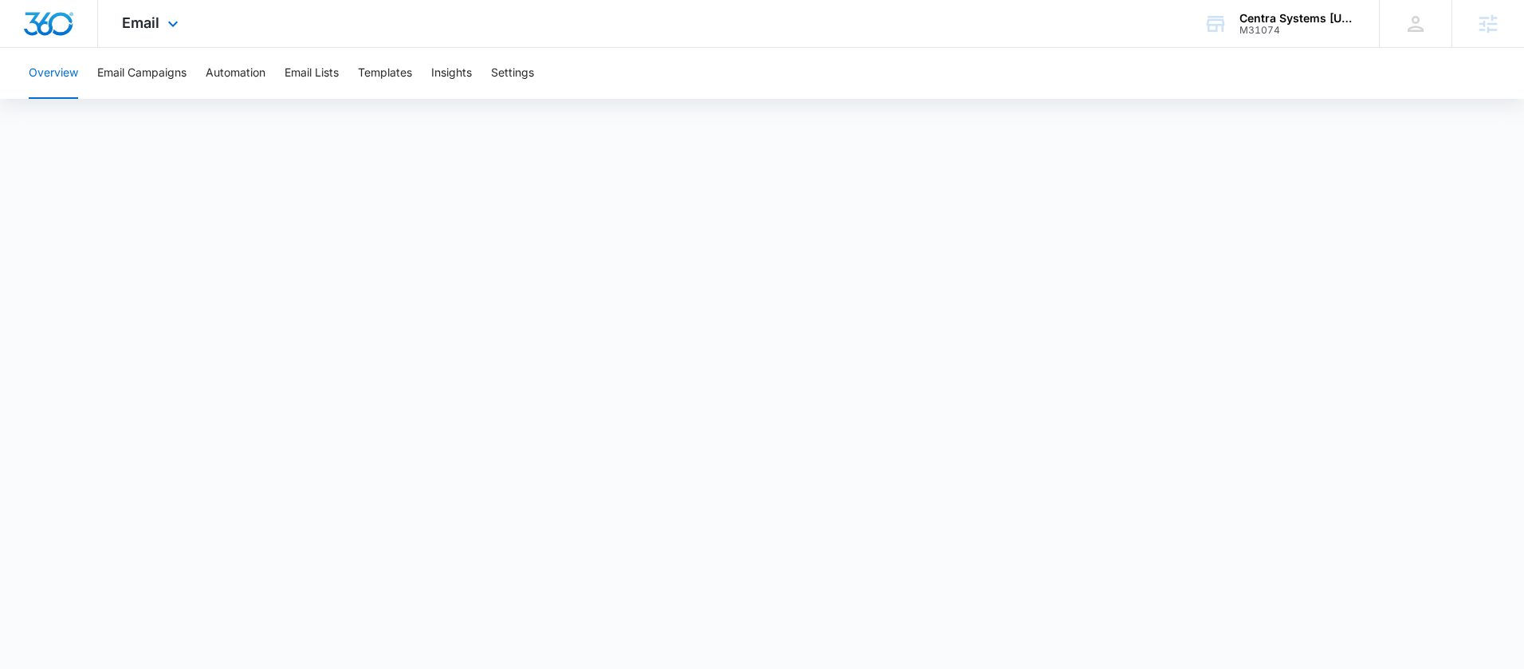
click at [29, 19] on img "Dashboard" at bounding box center [48, 24] width 51 height 24
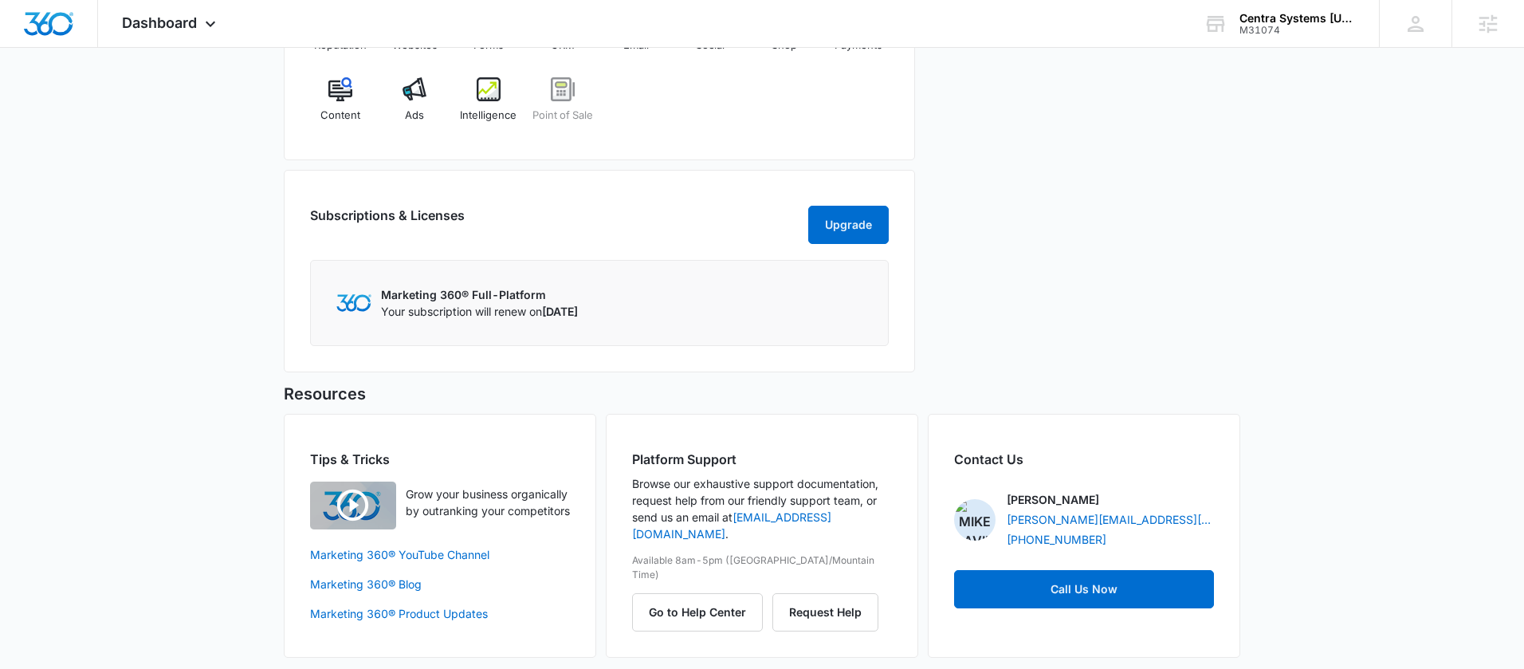
scroll to position [764, 0]
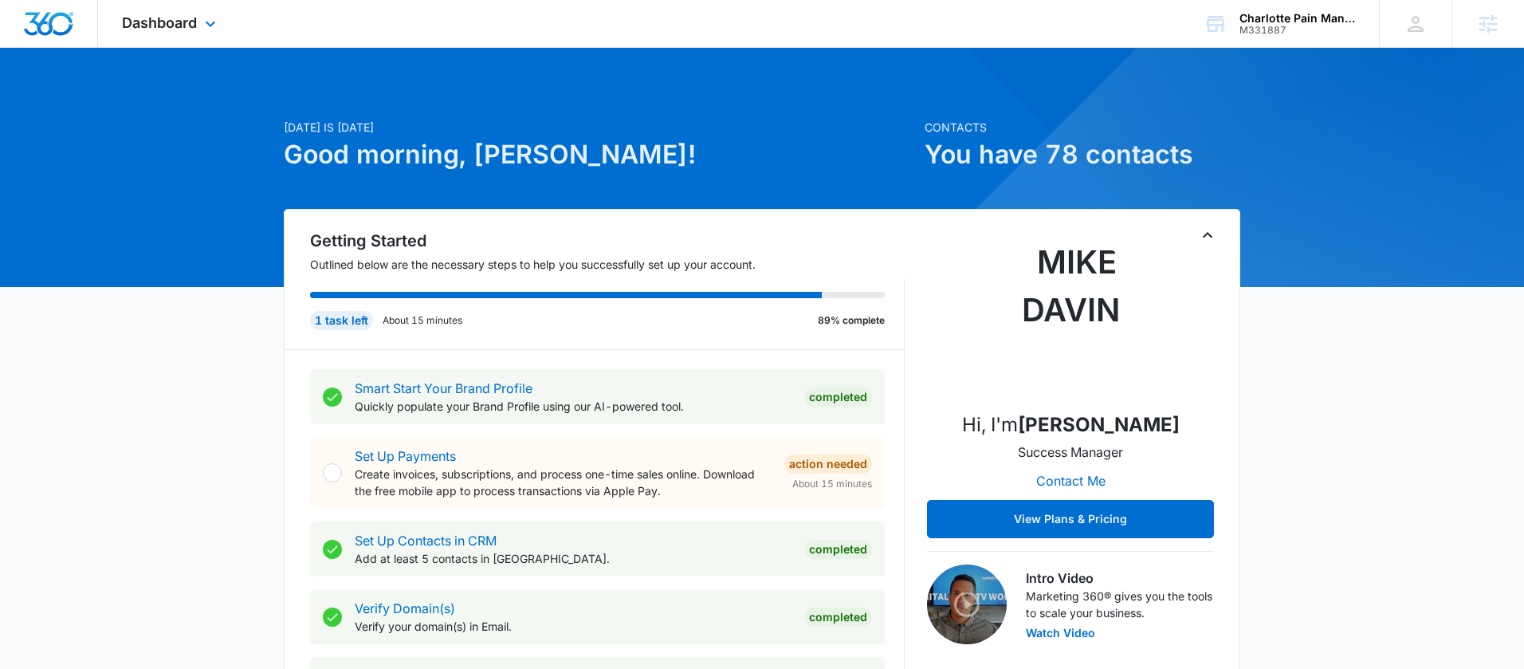
click at [164, 35] on div "Dashboard Apps Reputation Websites Forms CRM Email Social Payments POS Content …" at bounding box center [171, 23] width 146 height 47
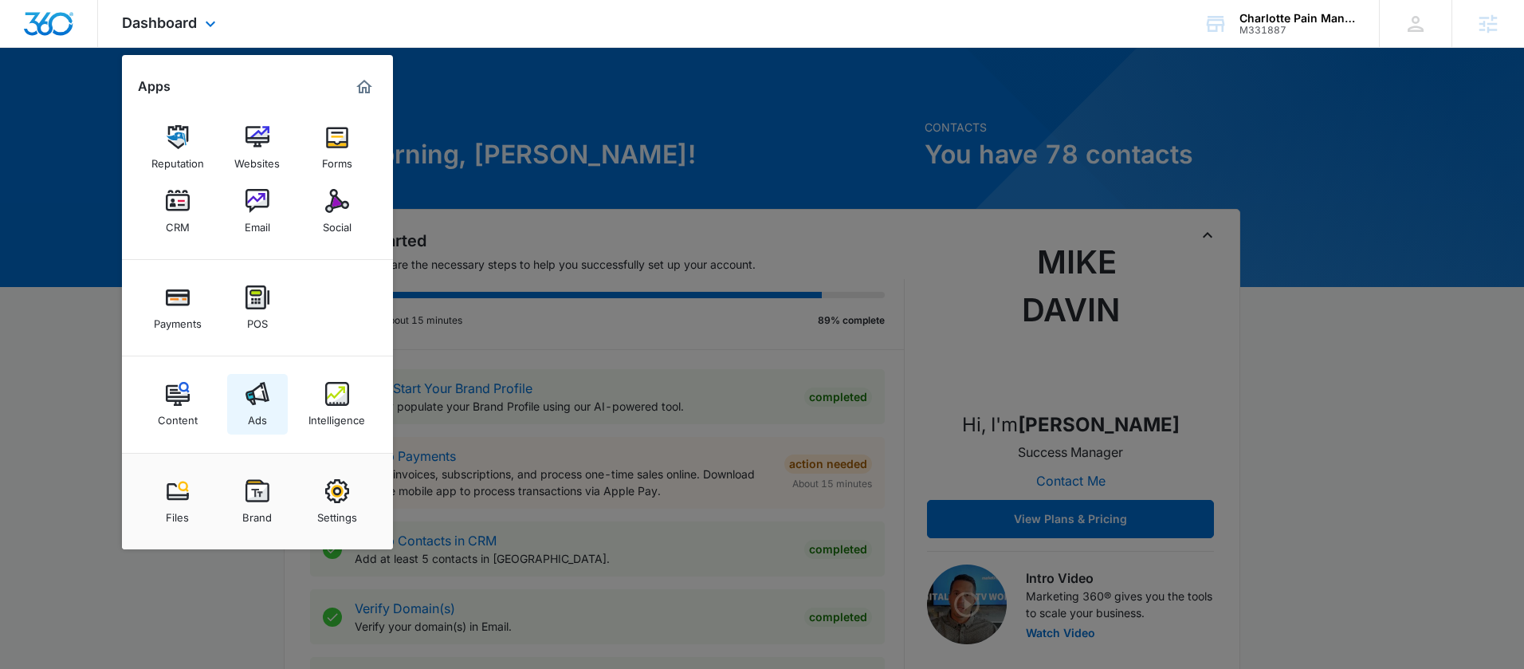
click at [284, 398] on link "Ads" at bounding box center [257, 404] width 61 height 61
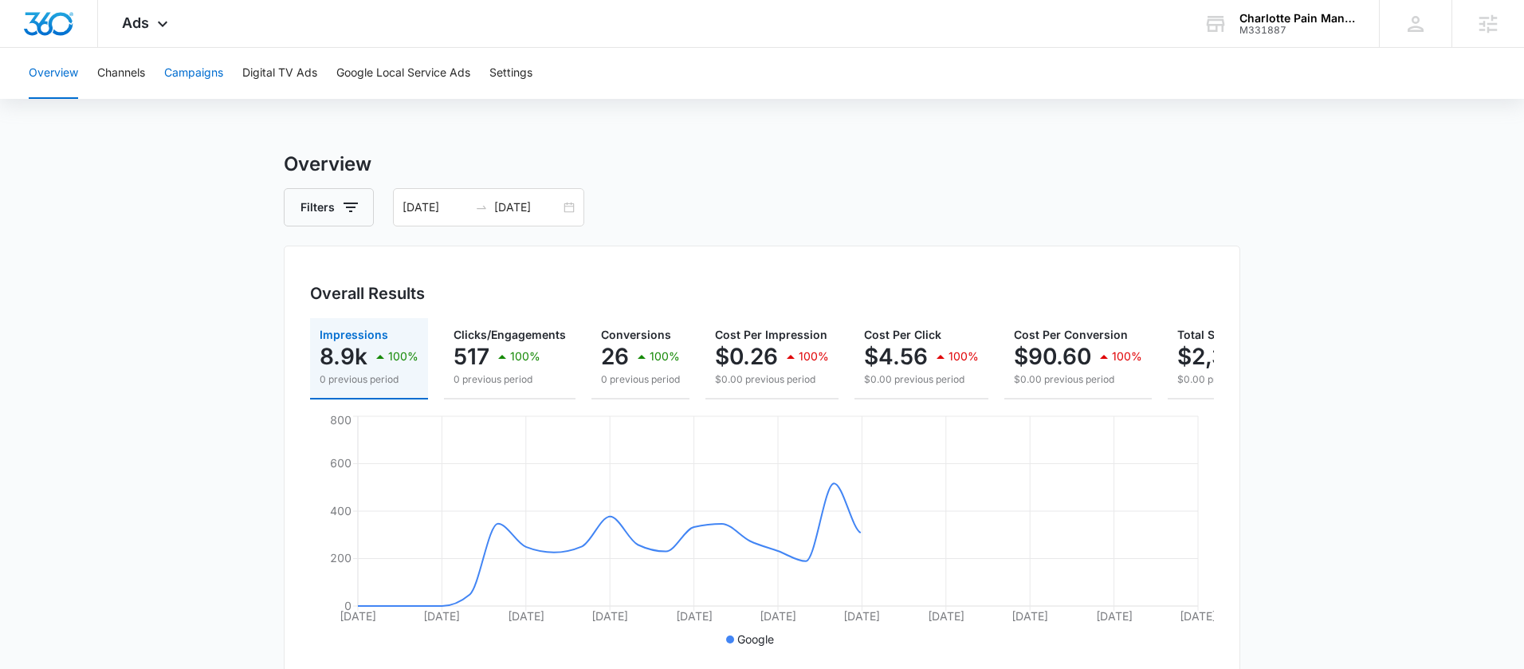
click at [209, 81] on button "Campaigns" at bounding box center [193, 73] width 59 height 51
click at [593, 329] on button "Conversions 26 100% 0 previous period" at bounding box center [640, 358] width 98 height 81
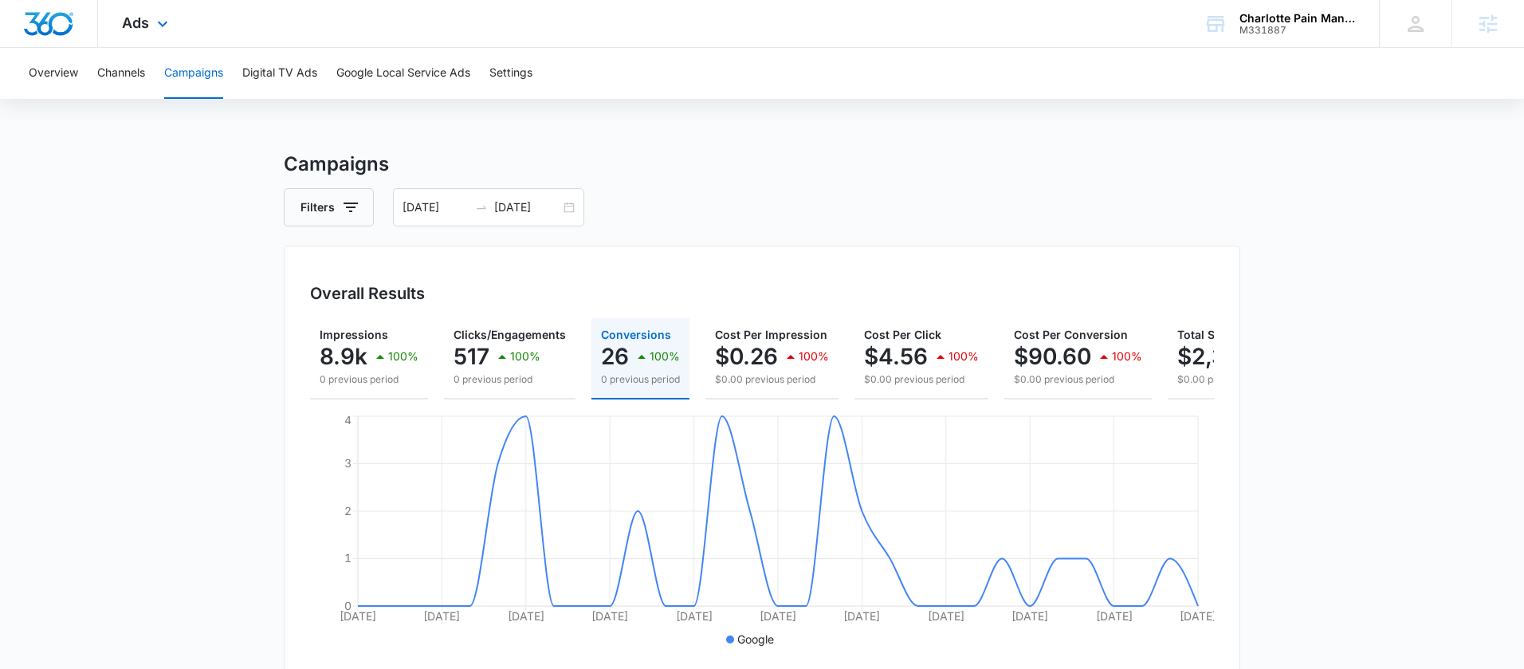
click at [151, 14] on div "Ads Apps Reputation Websites Forms CRM Email Social Payments POS Content Ads In…" at bounding box center [147, 23] width 98 height 47
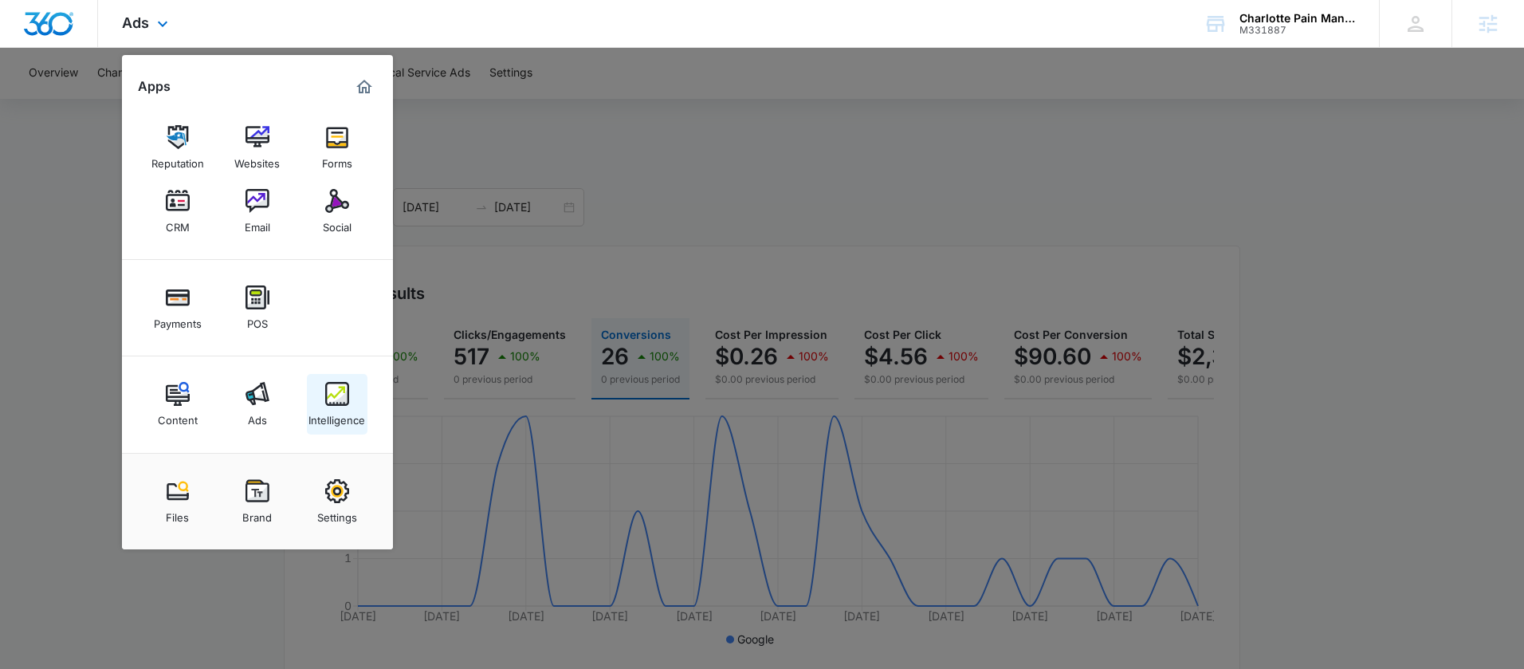
click at [339, 396] on img at bounding box center [337, 394] width 24 height 24
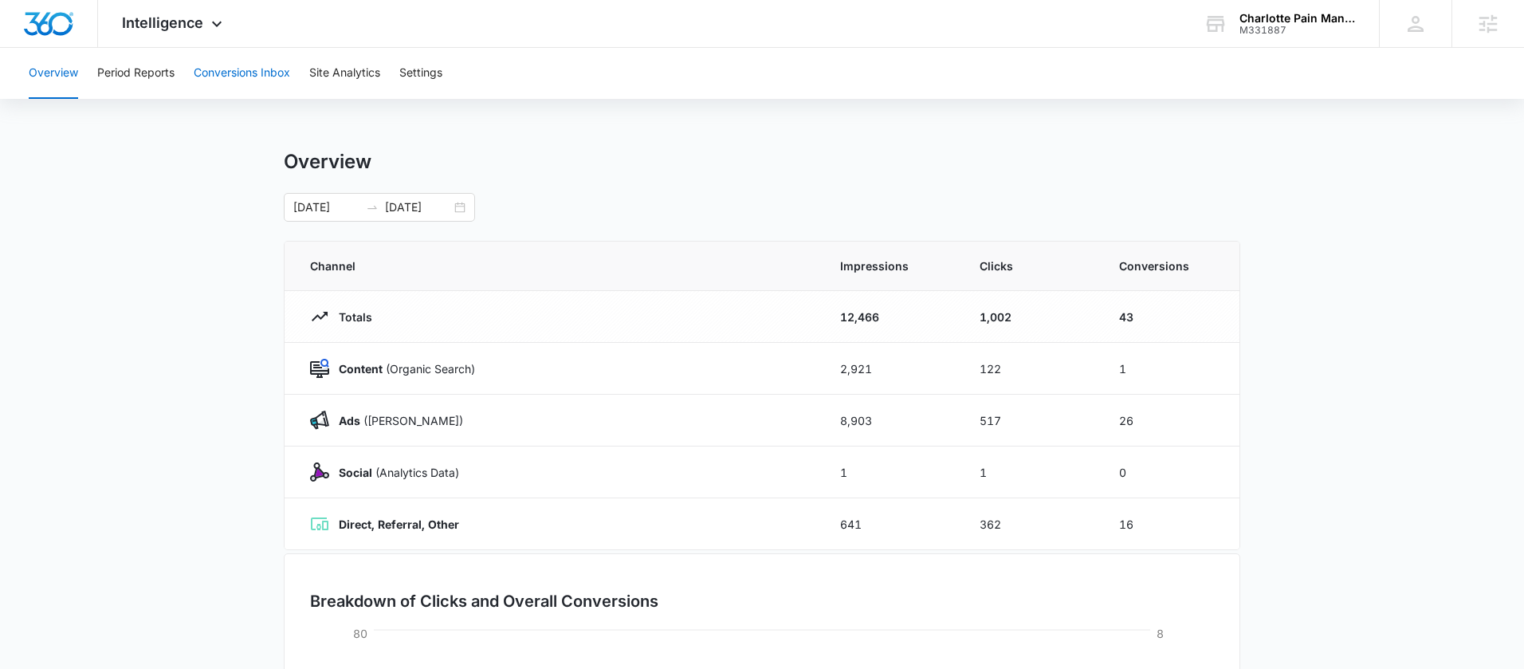
click at [265, 76] on button "Conversions Inbox" at bounding box center [242, 73] width 96 height 51
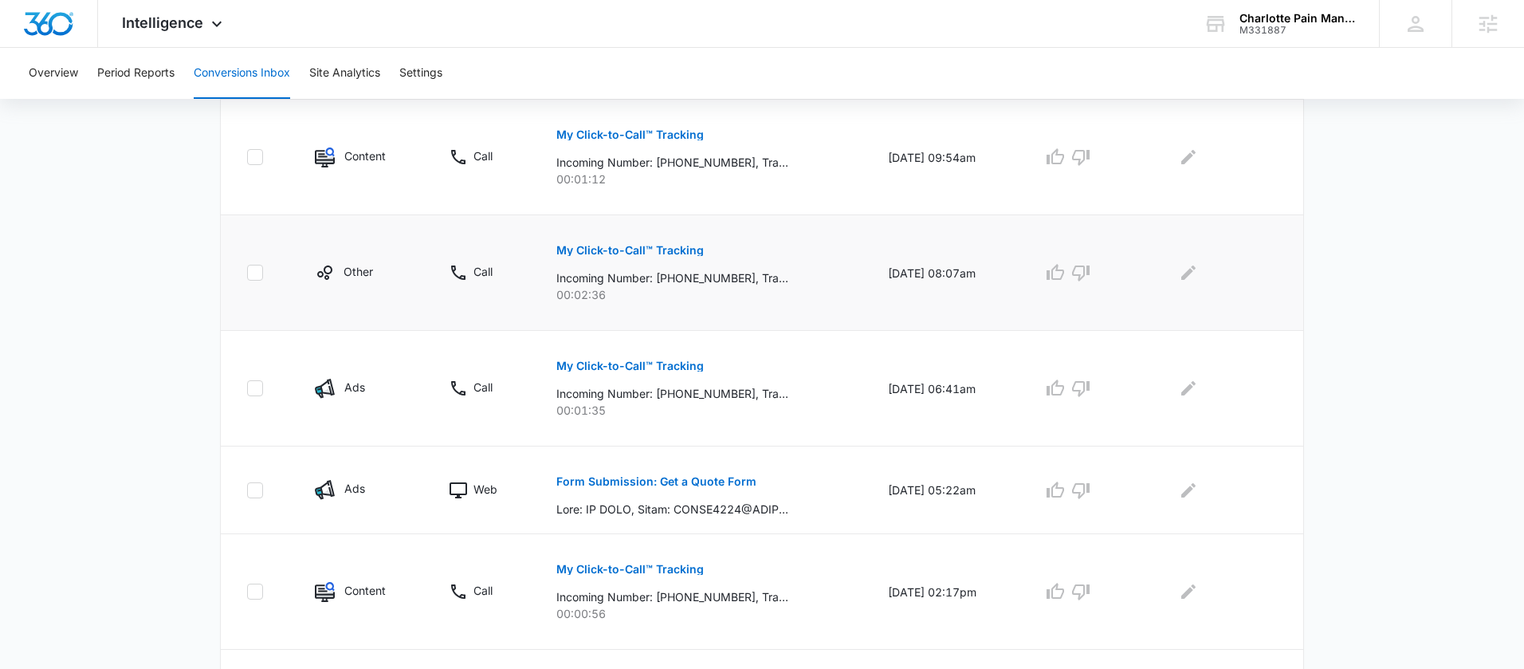
scroll to position [427, 0]
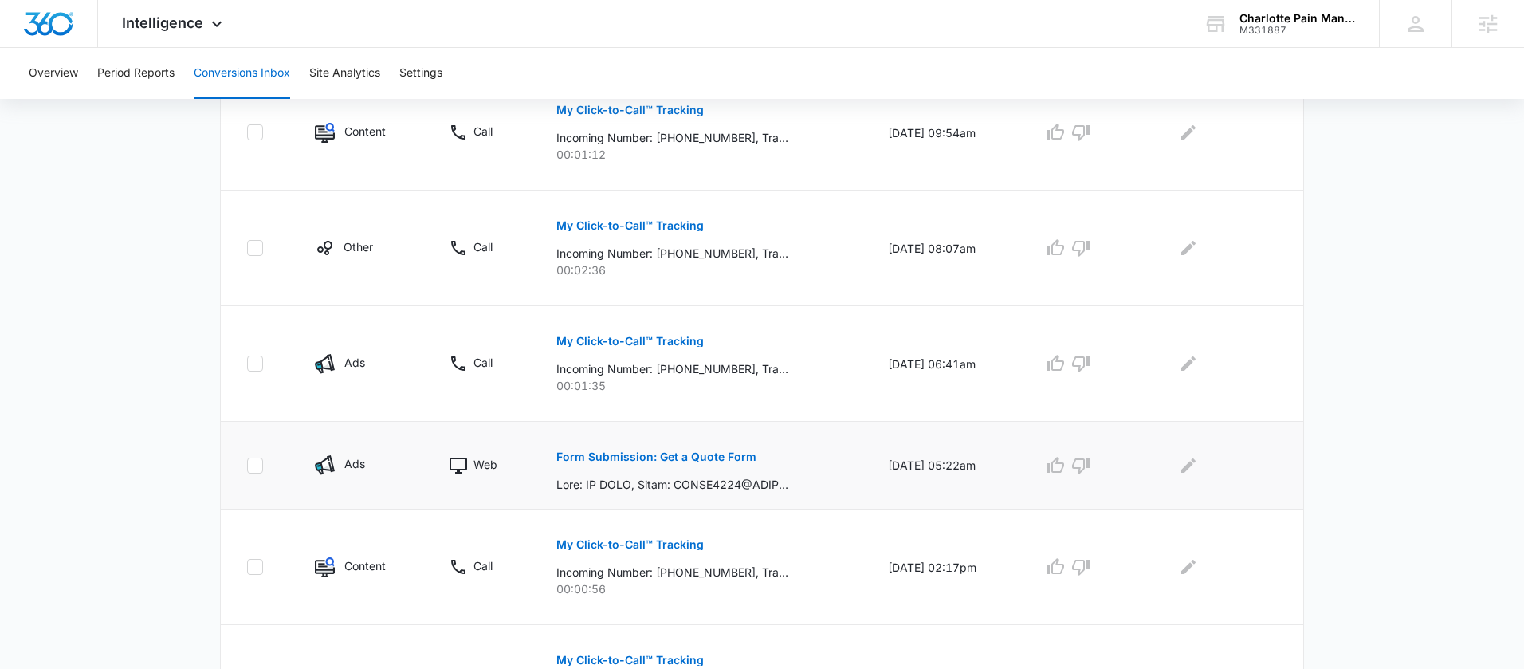
click at [638, 459] on p "Form Submission: Get a Quote Form" at bounding box center [656, 456] width 200 height 11
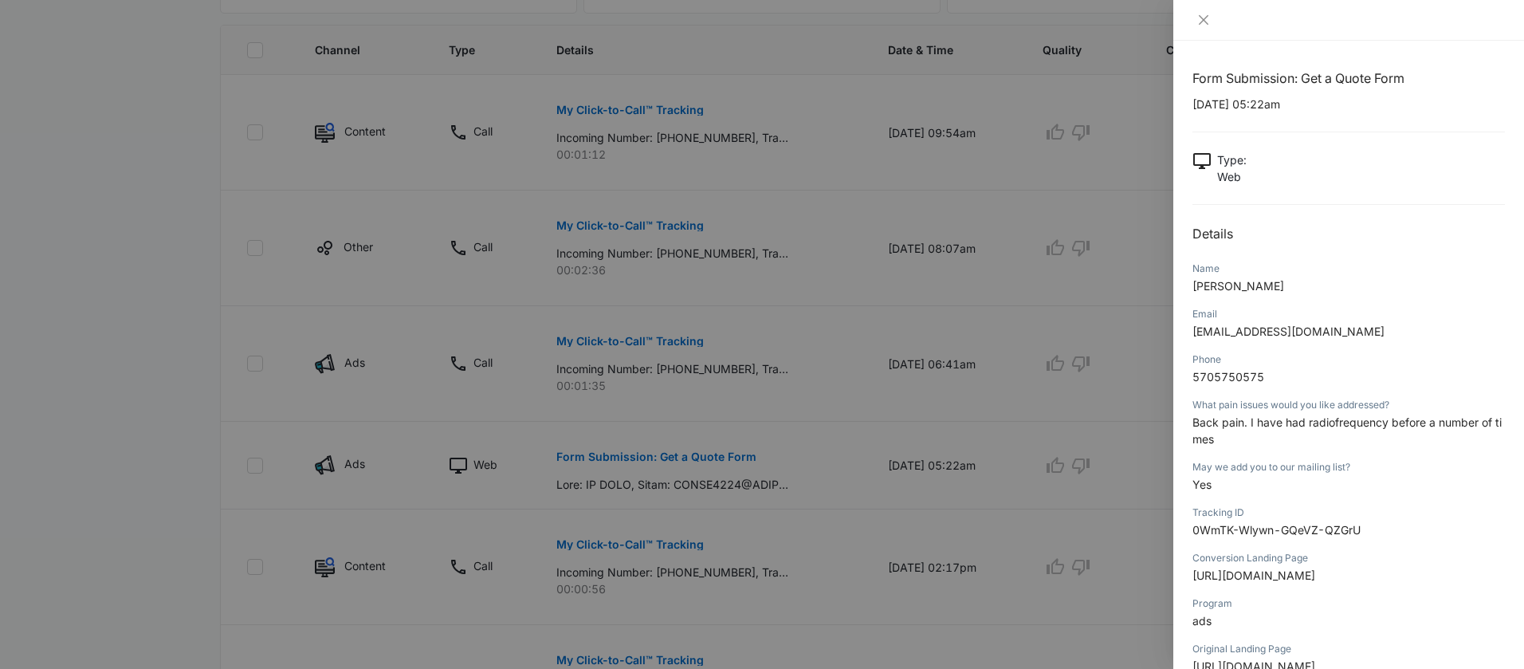
click at [795, 455] on div at bounding box center [762, 334] width 1524 height 669
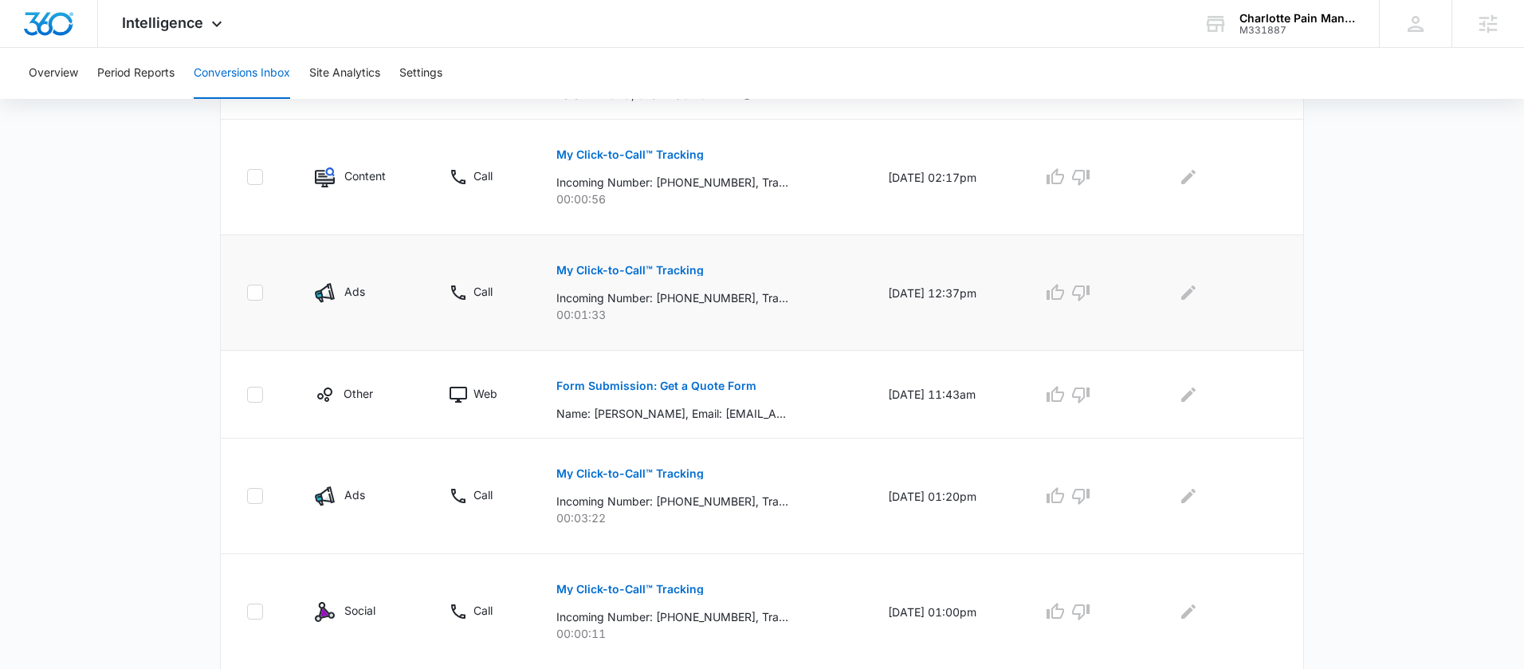
scroll to position [842, 0]
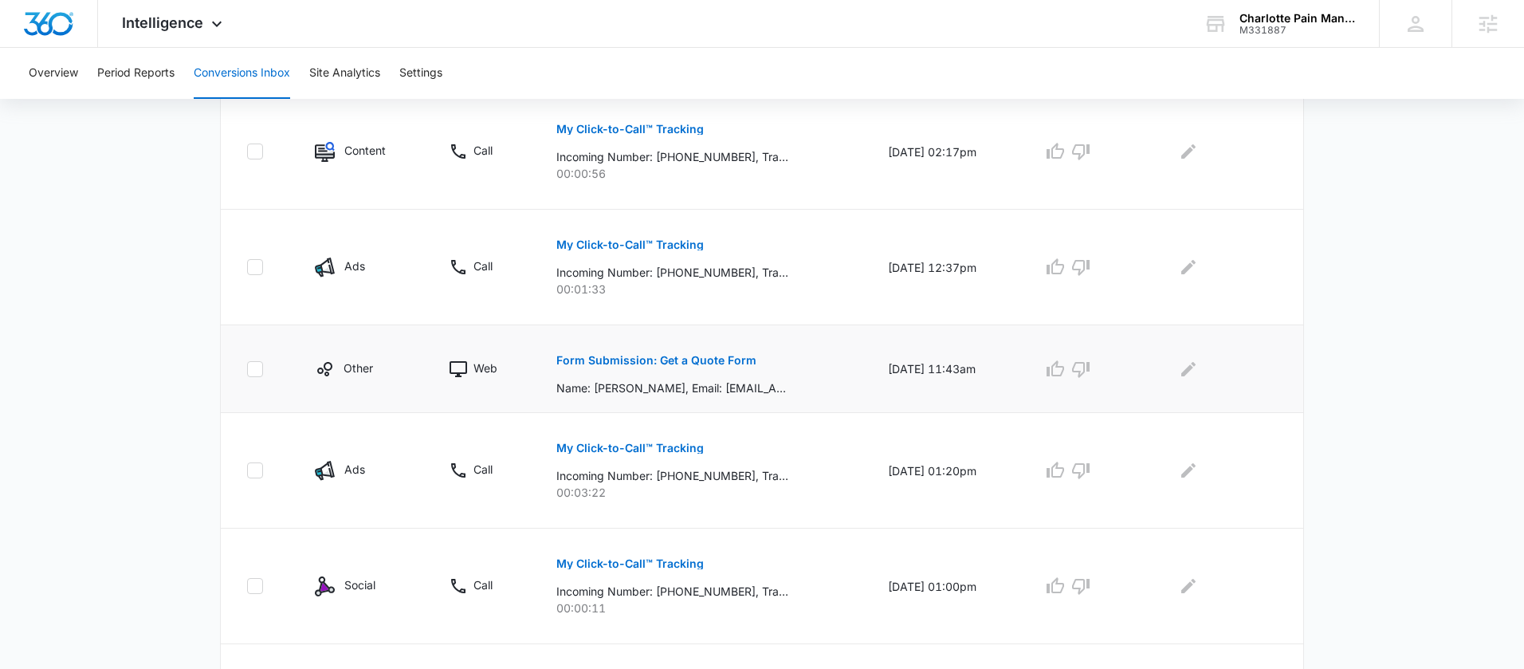
click at [711, 359] on p "Form Submission: Get a Quote Form" at bounding box center [656, 360] width 200 height 11
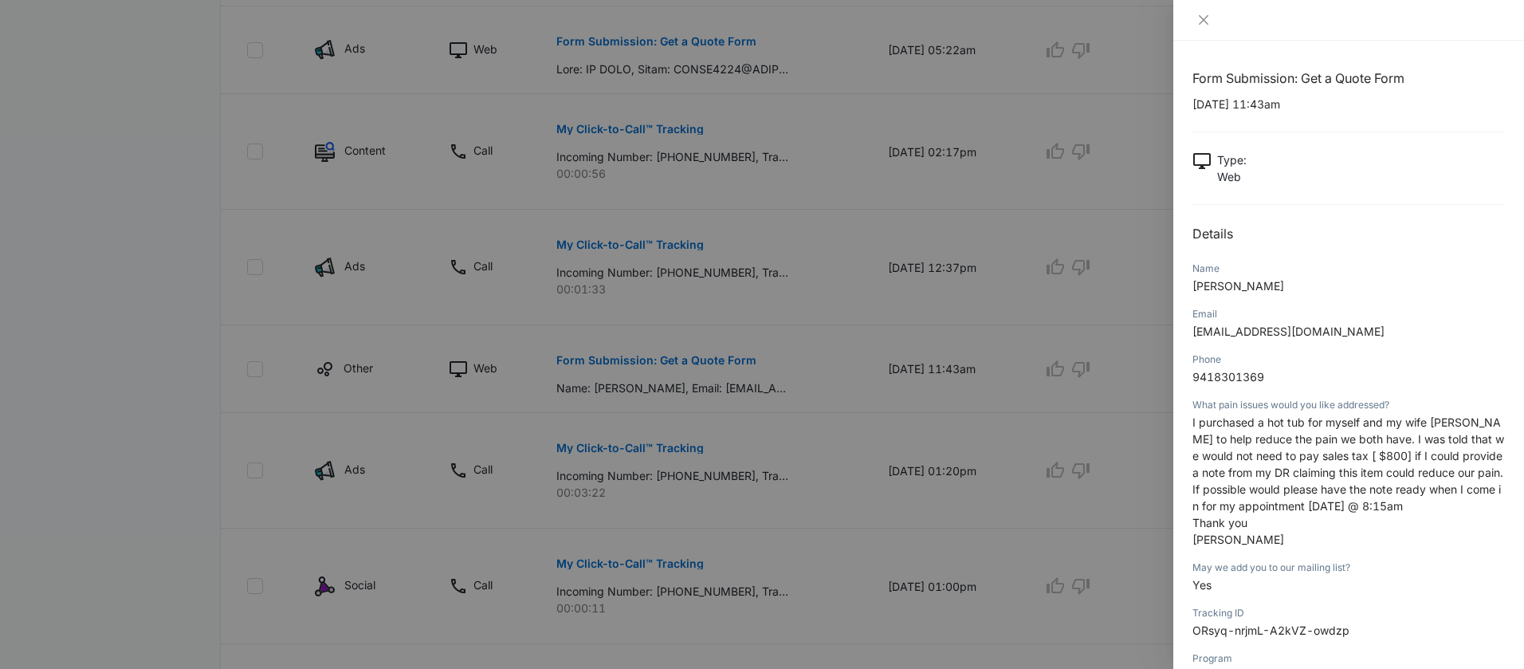
click at [694, 474] on div at bounding box center [762, 334] width 1524 height 669
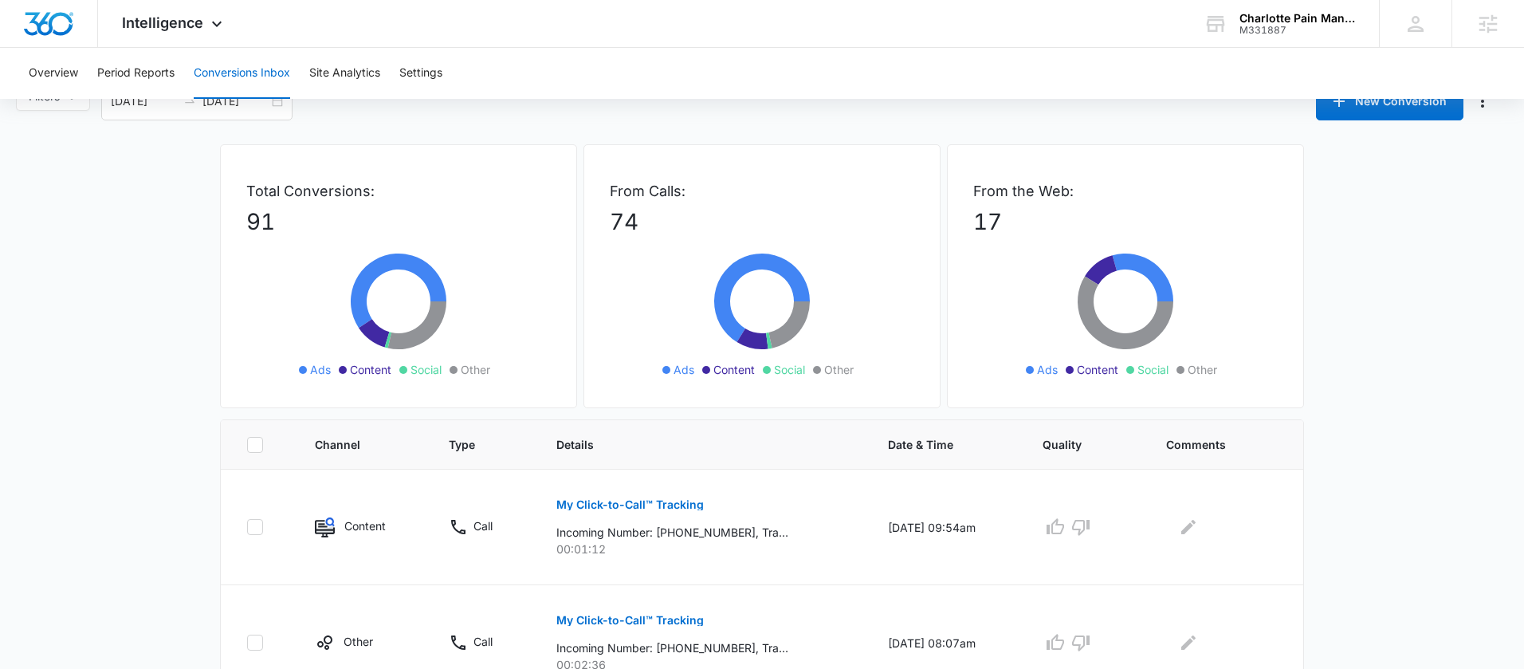
scroll to position [0, 0]
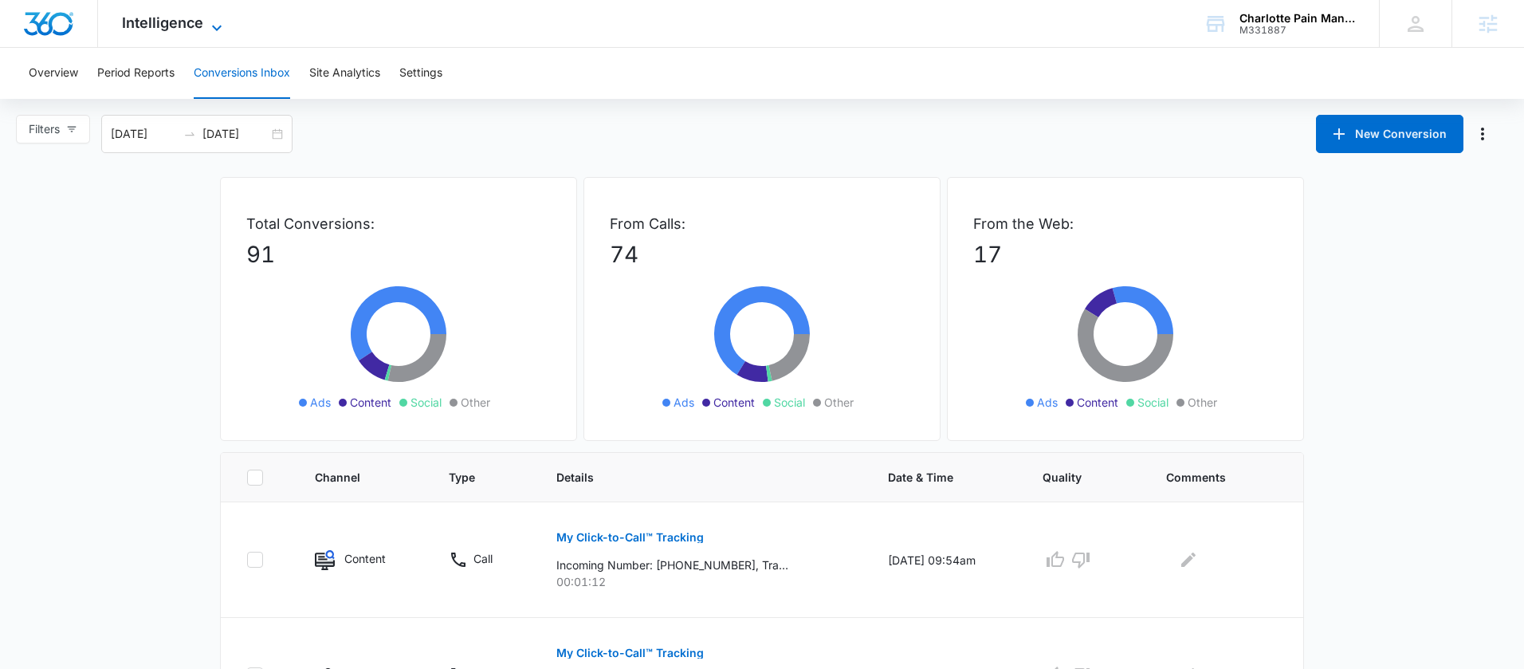
click at [209, 31] on icon at bounding box center [216, 27] width 19 height 19
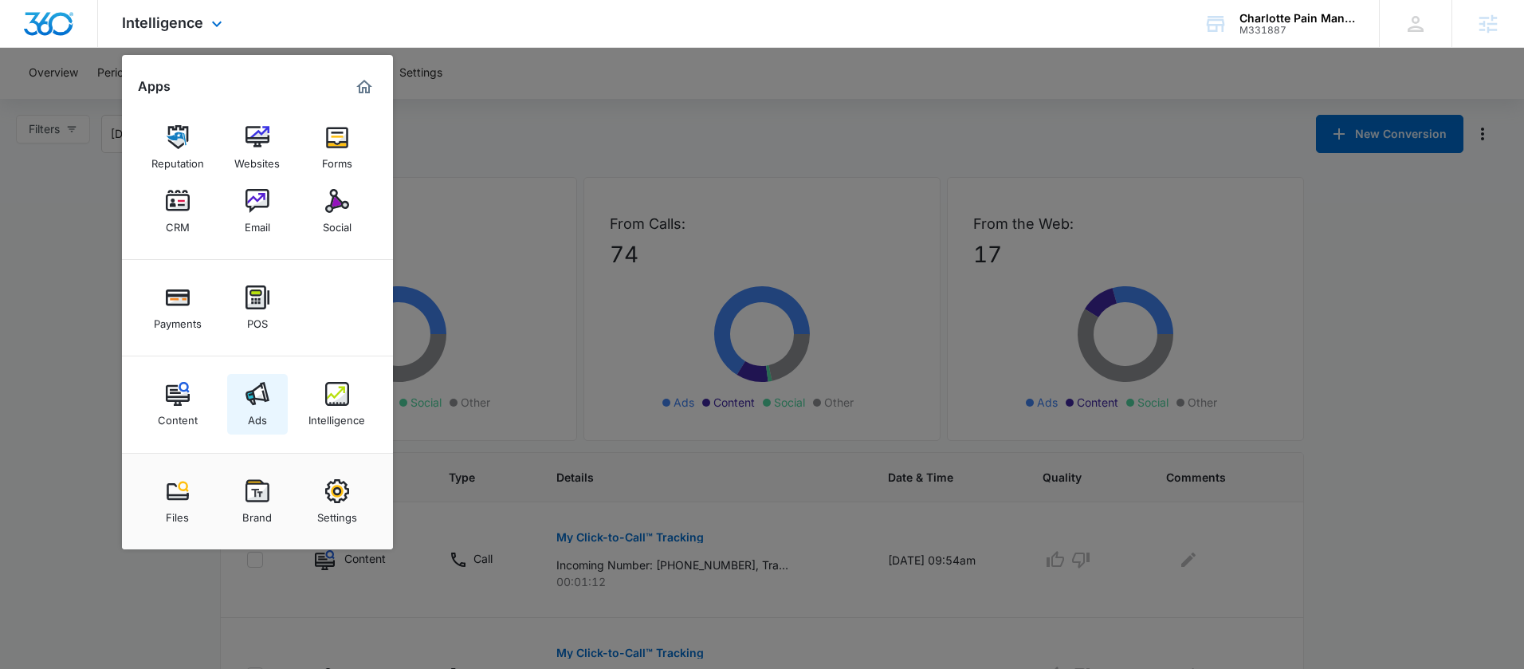
click at [261, 407] on div "Ads" at bounding box center [257, 416] width 19 height 21
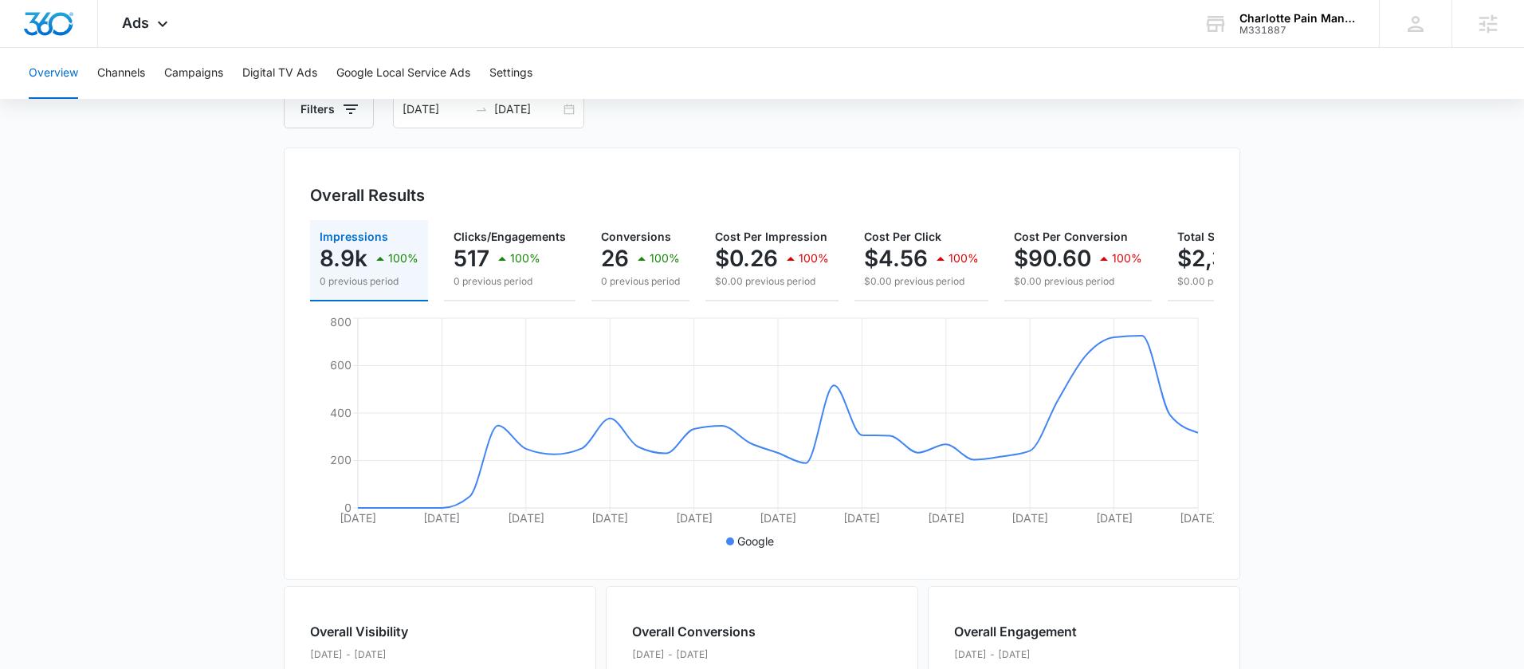
scroll to position [52, 0]
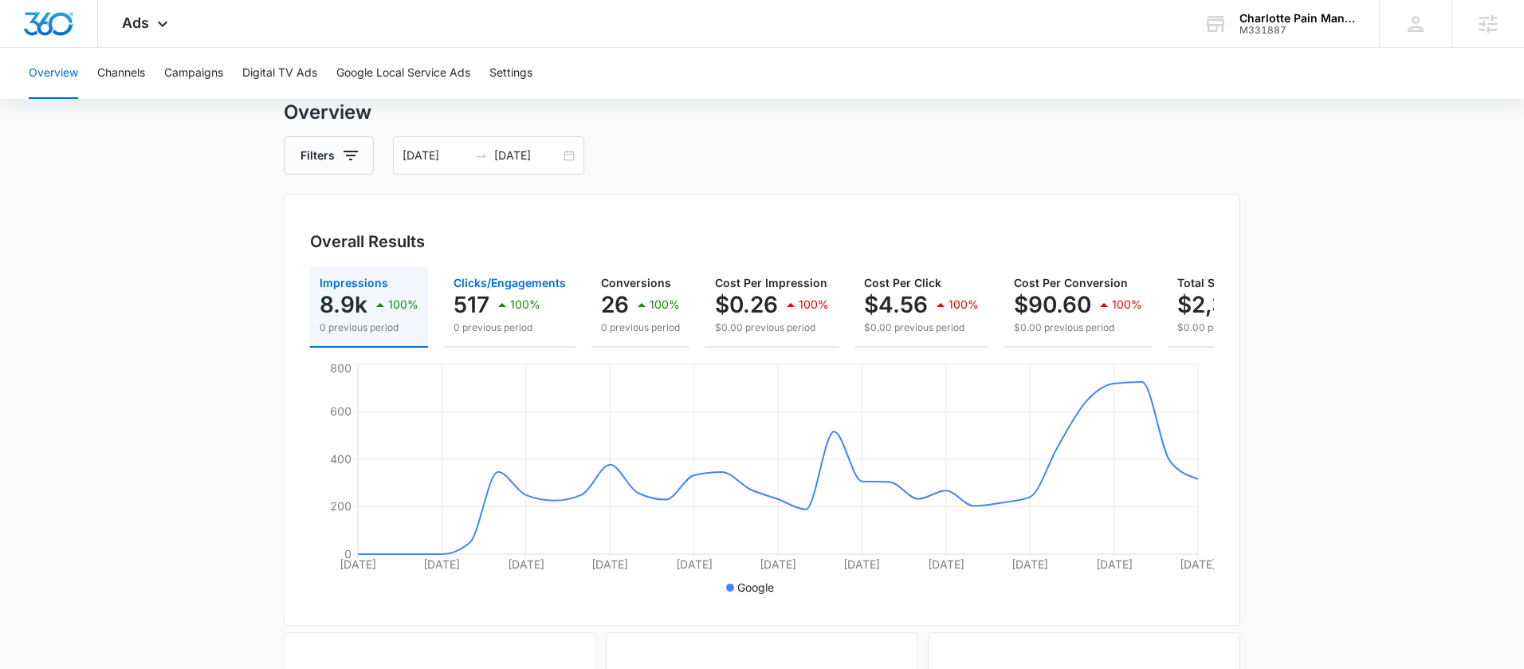
click at [531, 314] on div "100%" at bounding box center [516, 304] width 48 height 32
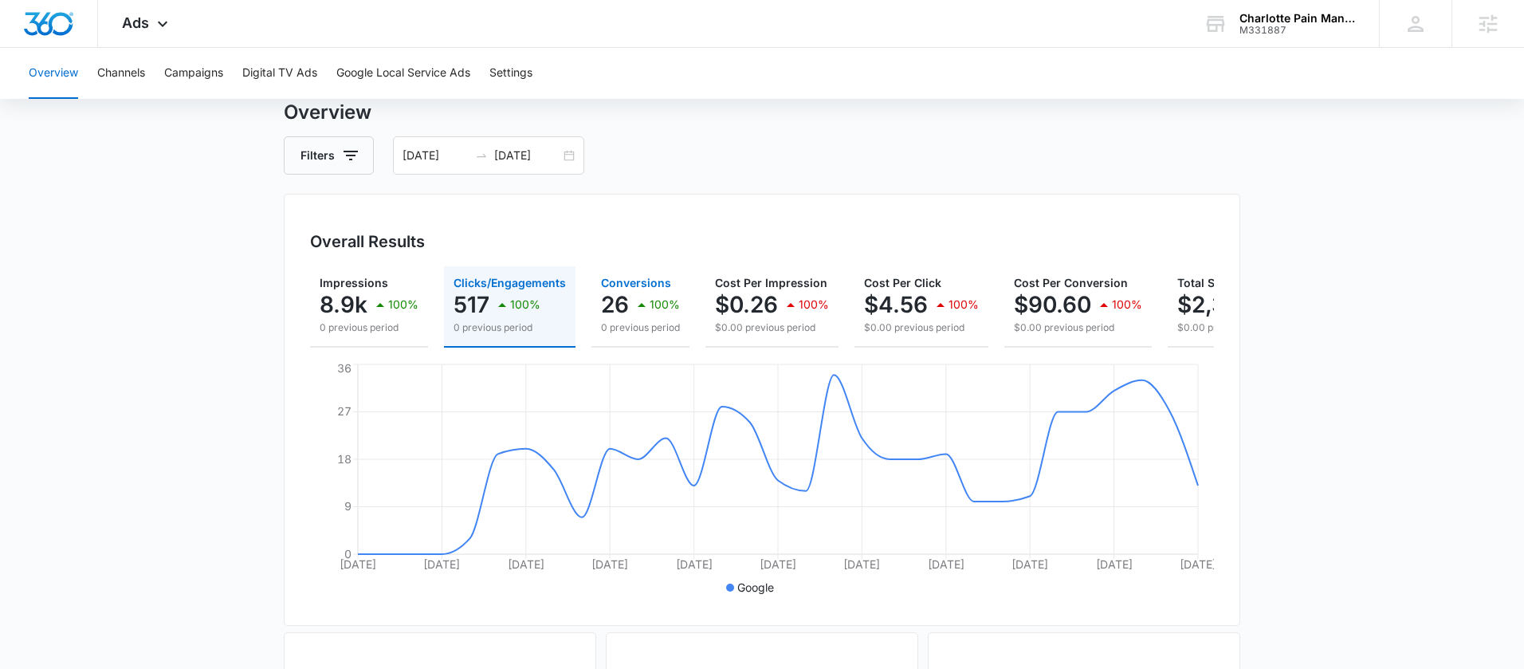
click at [639, 313] on icon "button" at bounding box center [641, 304] width 19 height 19
